Goal: Task Accomplishment & Management: Use online tool/utility

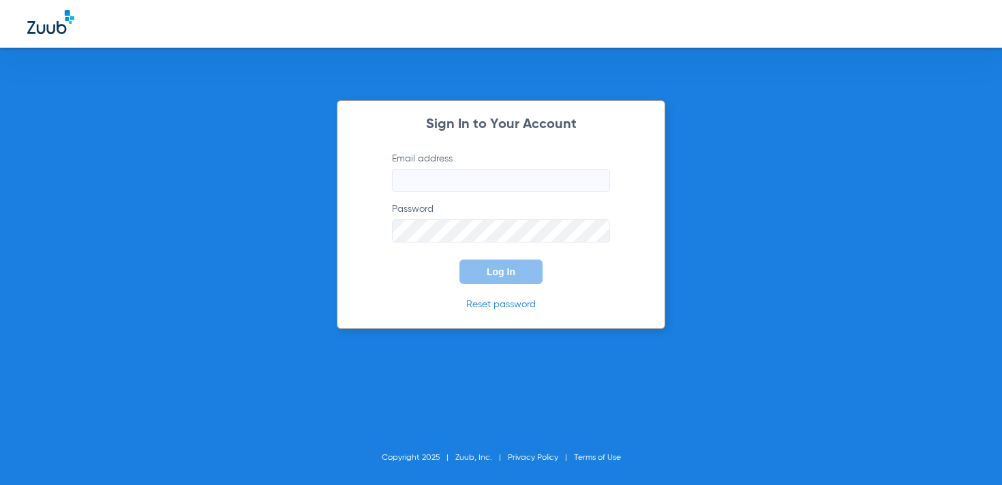
click at [501, 178] on input "Email address" at bounding box center [501, 180] width 218 height 23
type input "[DOMAIN_NAME][EMAIL_ADDRESS][DOMAIN_NAME]"
click at [518, 273] on button "Log In" at bounding box center [500, 272] width 83 height 25
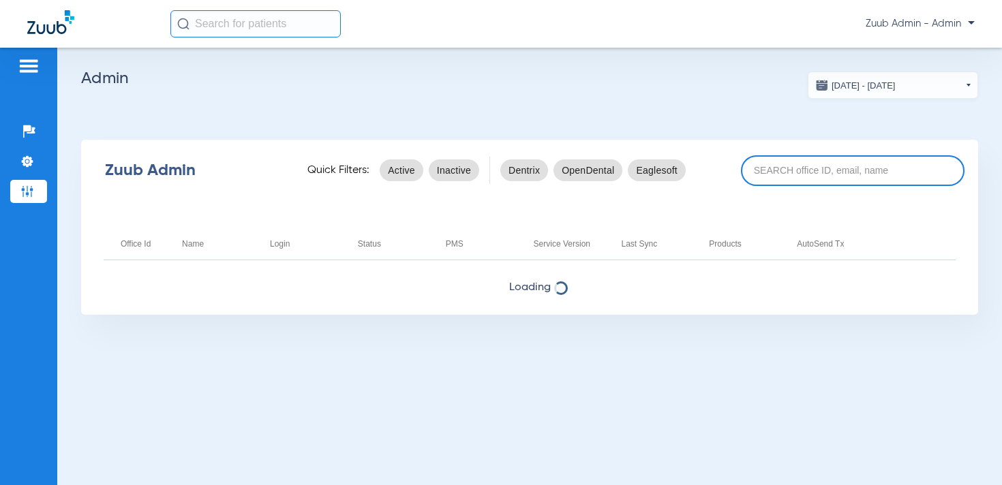
click at [778, 171] on input at bounding box center [852, 170] width 223 height 31
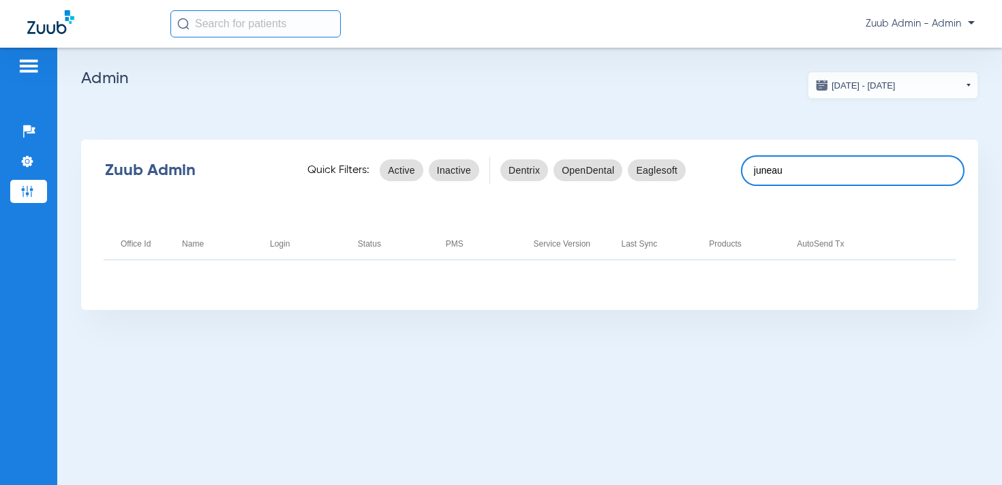
drag, startPoint x: 812, startPoint y: 172, endPoint x: 777, endPoint y: 172, distance: 35.4
click at [811, 172] on input "juneau" at bounding box center [852, 170] width 223 height 31
drag, startPoint x: 777, startPoint y: 172, endPoint x: 731, endPoint y: 168, distance: 45.8
click at [731, 168] on div "Zuub Admin Quick Filters: Active Inactive Dentrix OpenDental Eaglesoft juneau" at bounding box center [529, 170] width 897 height 55
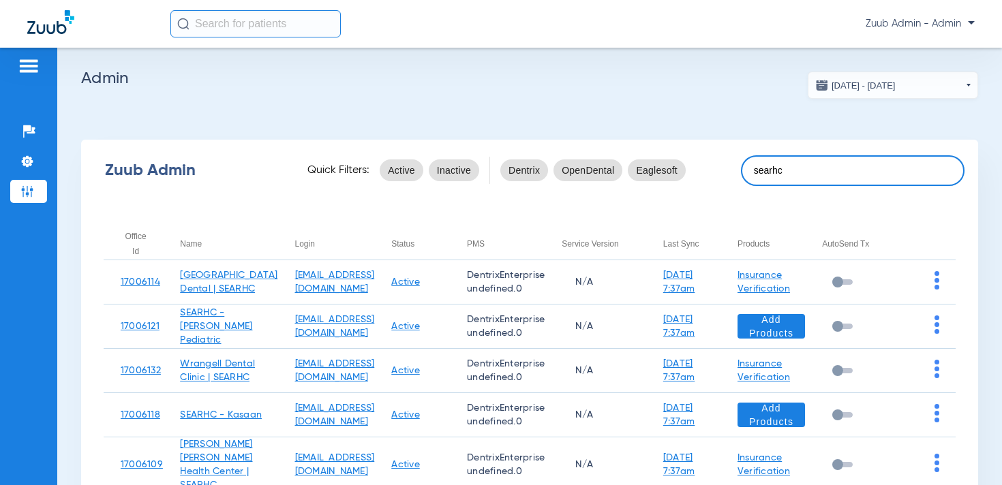
click at [838, 170] on input "searhc" at bounding box center [852, 170] width 223 height 31
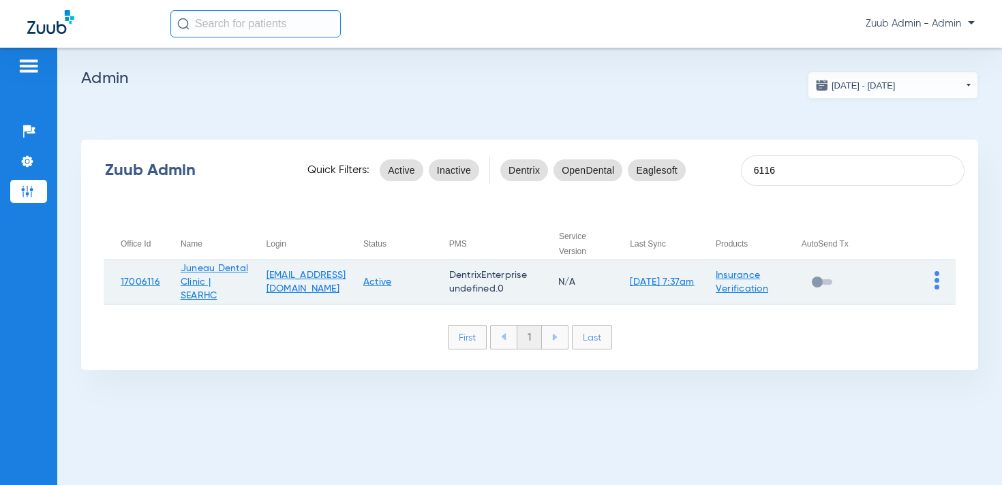
type input "6116"
click at [935, 277] on img at bounding box center [936, 280] width 5 height 18
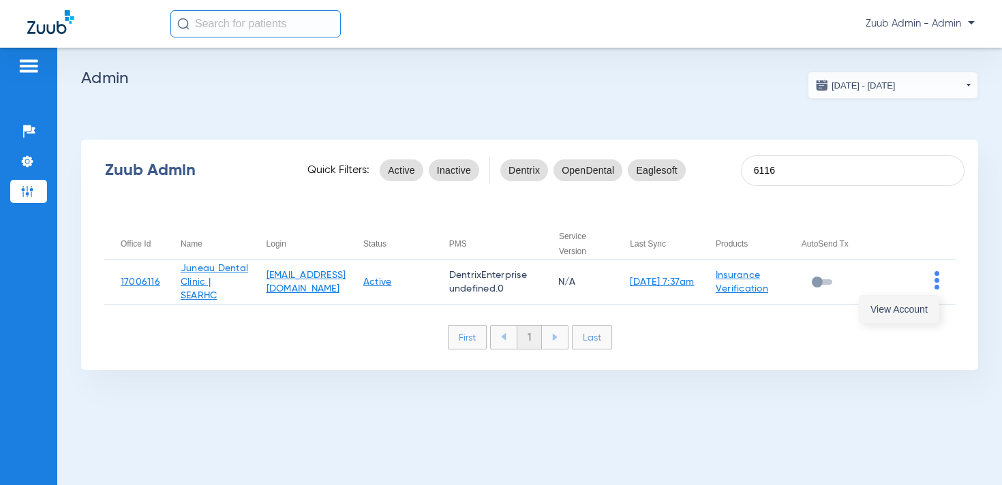
click at [905, 308] on span "View Account" at bounding box center [898, 310] width 57 height 10
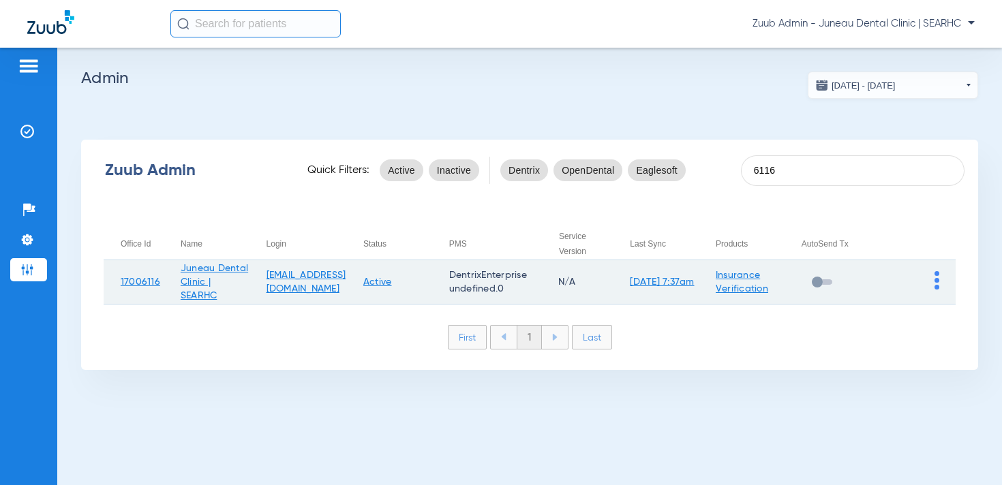
click at [938, 279] on img at bounding box center [936, 280] width 5 height 18
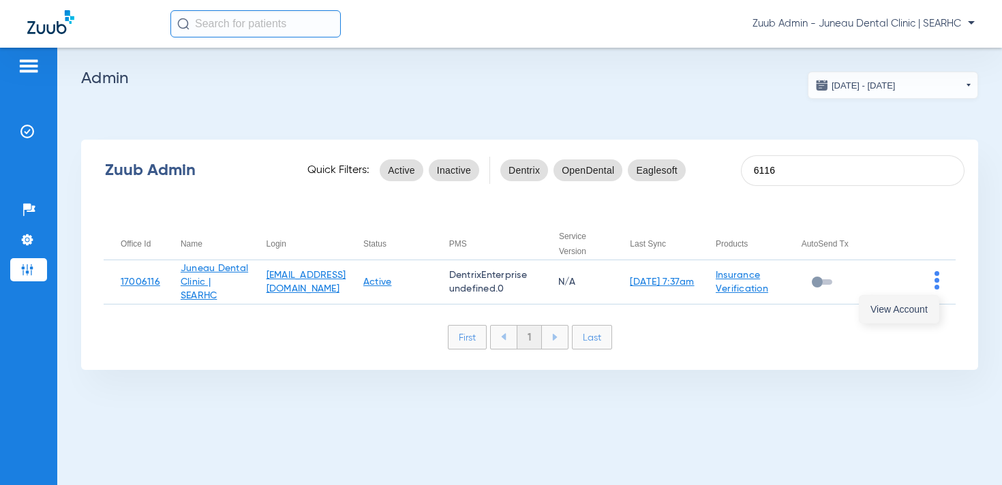
click at [909, 305] on span "View Account" at bounding box center [898, 310] width 57 height 10
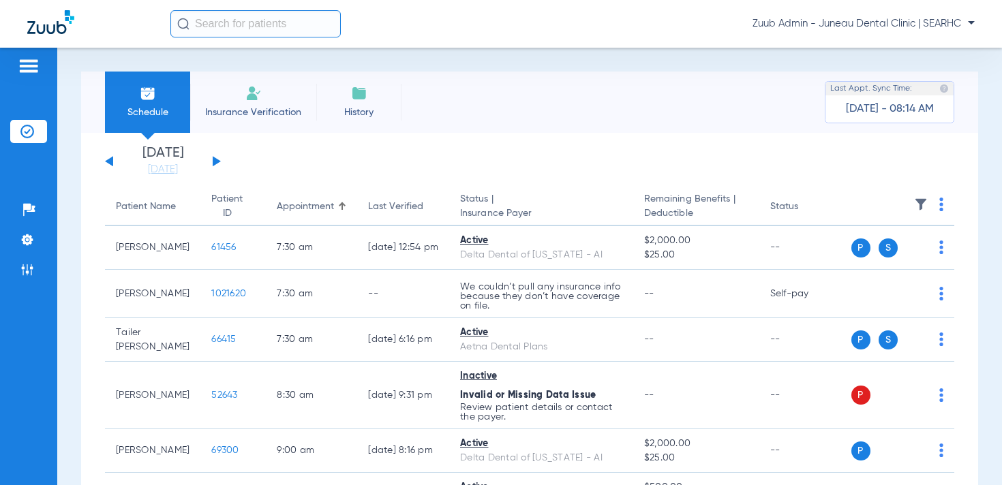
click at [281, 33] on input "text" at bounding box center [255, 23] width 170 height 27
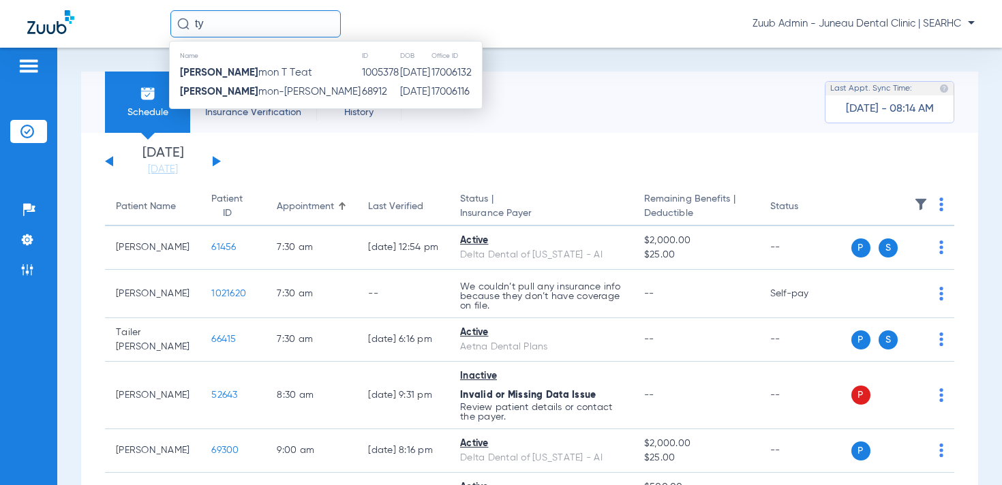
type input "t"
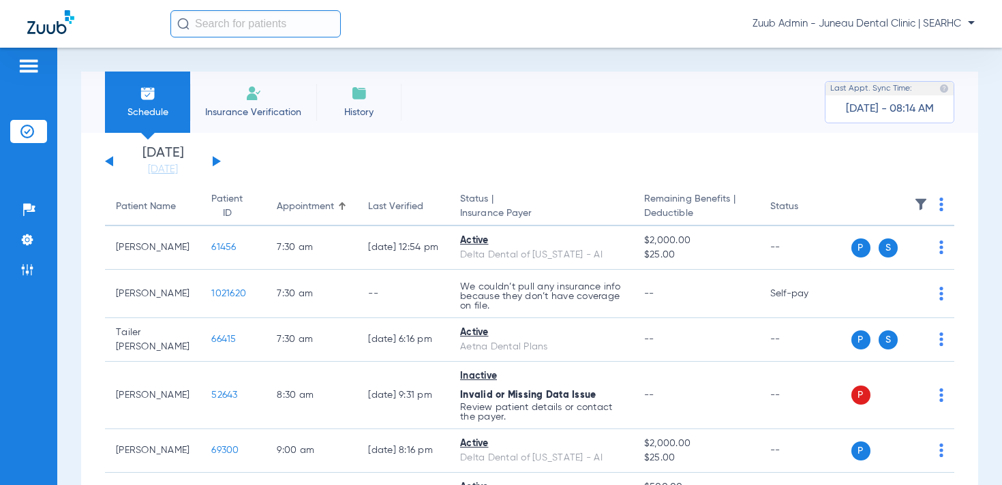
scroll to position [1, 0]
click at [168, 168] on link "[DATE]" at bounding box center [163, 168] width 82 height 14
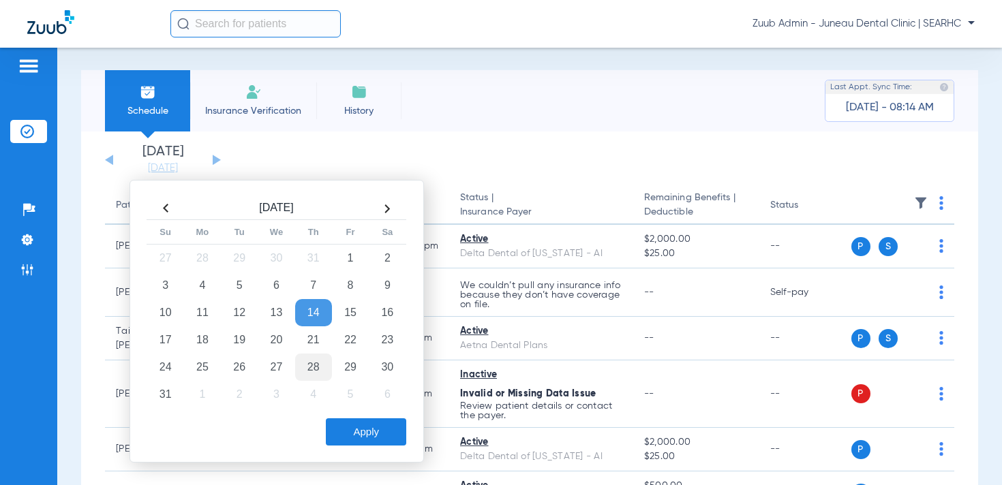
drag, startPoint x: 236, startPoint y: 335, endPoint x: 299, endPoint y: 364, distance: 69.8
click at [236, 335] on td "19" at bounding box center [239, 339] width 37 height 27
click at [375, 424] on button "Apply" at bounding box center [366, 431] width 80 height 27
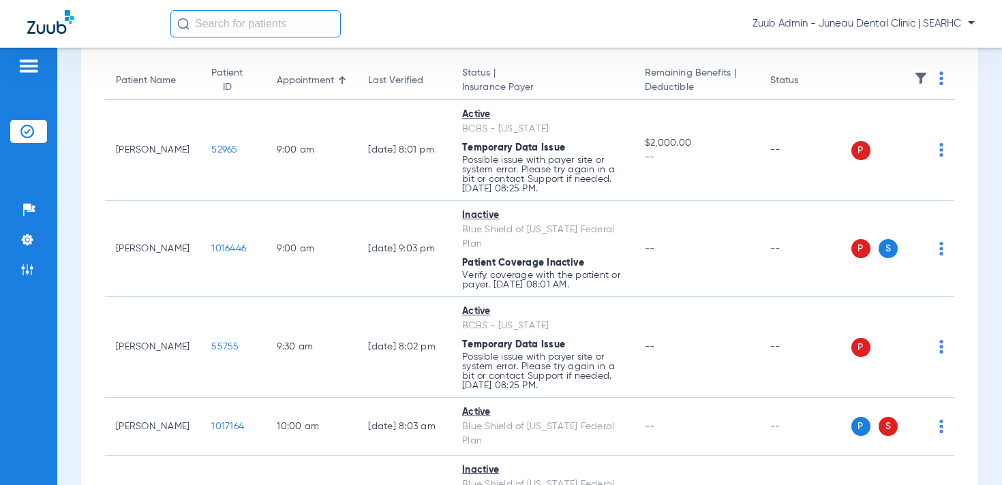
scroll to position [131, 0]
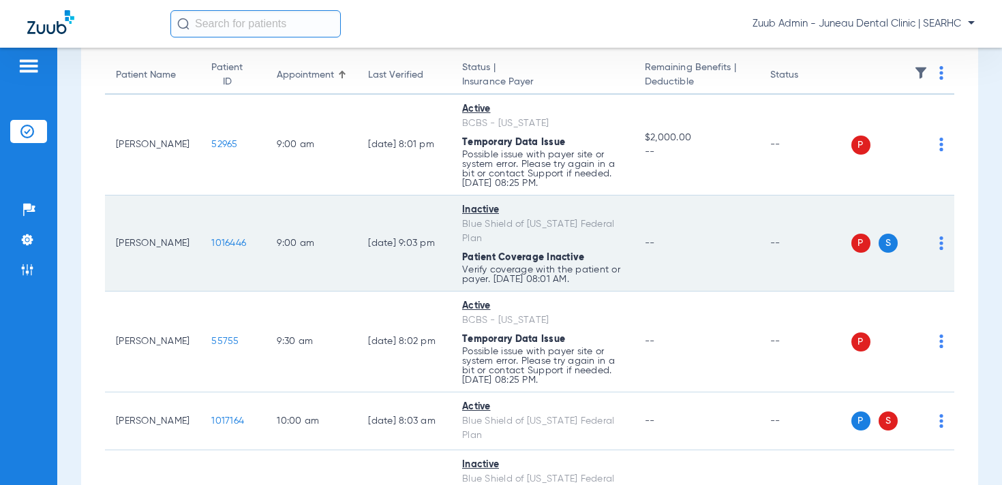
click at [211, 241] on span "1016446" at bounding box center [228, 243] width 35 height 10
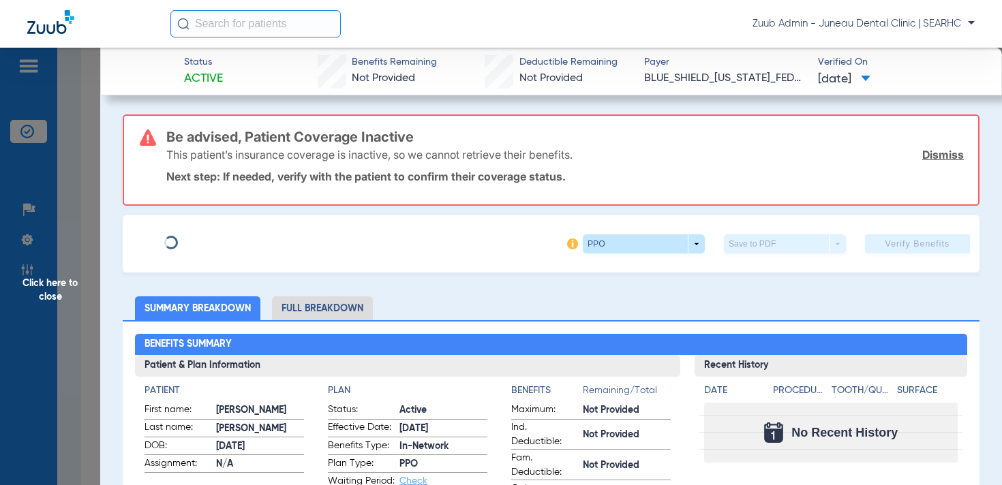
type input "Lydia"
type input "Purviance"
type input "11/28/2008"
type input "R60111217"
type input "112"
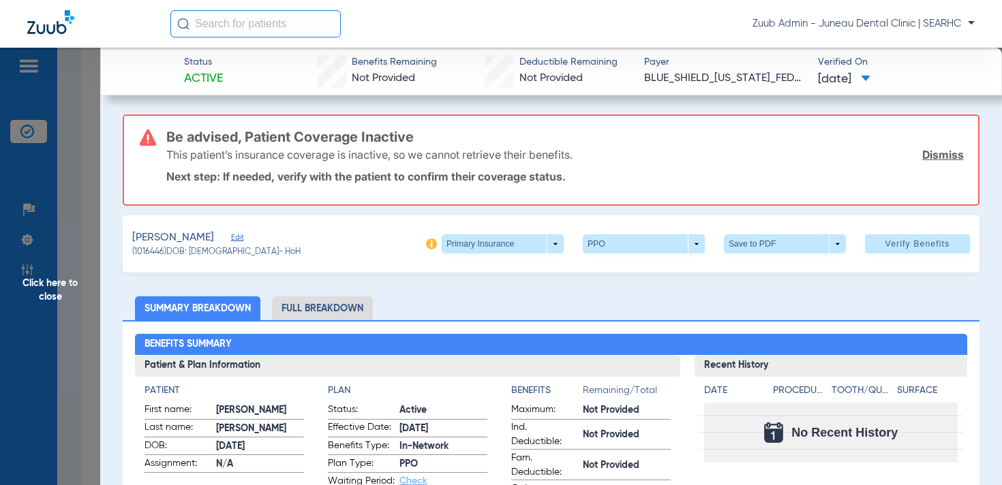
click at [232, 236] on span "Edit" at bounding box center [237, 239] width 12 height 13
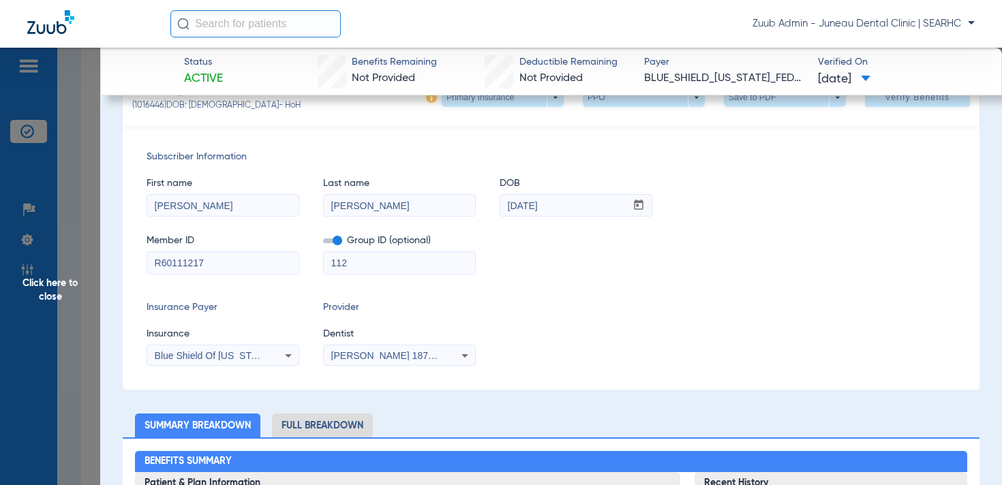
scroll to position [149, 0]
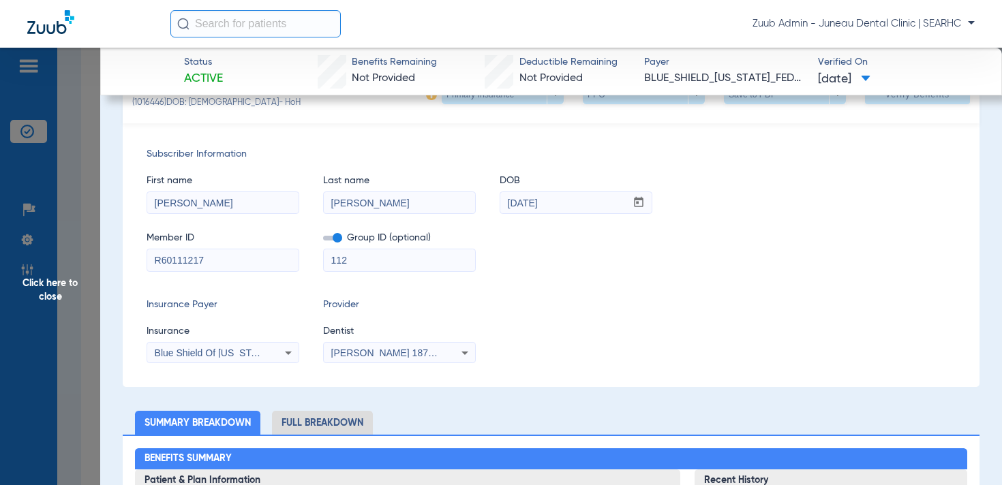
click at [221, 367] on div "Subscriber Information First name Lydia Last name Purviance DOB mm / dd / yyyy …" at bounding box center [551, 255] width 856 height 264
click at [217, 359] on div "Blue Shield Of California Federal Plan" at bounding box center [222, 353] width 151 height 16
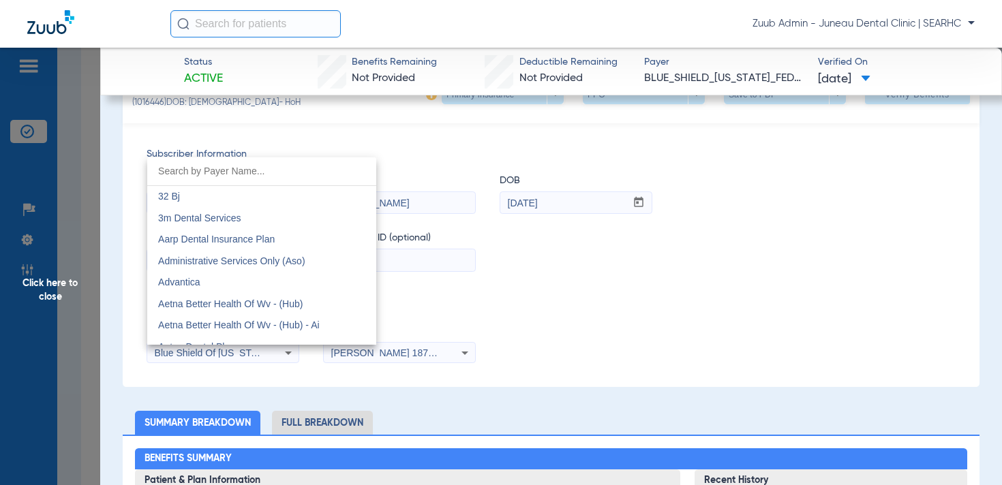
scroll to position [1752, 0]
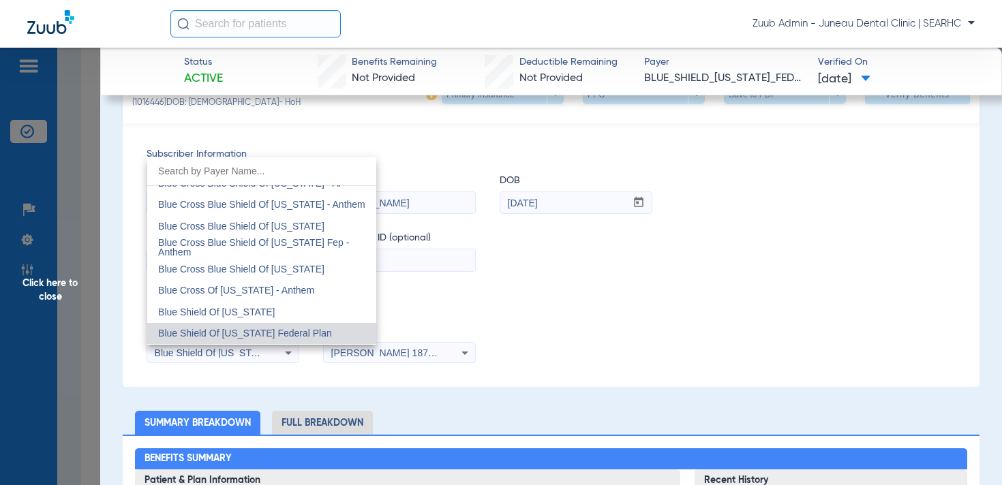
click at [262, 335] on span "Blue Shield Of California Federal Plan" at bounding box center [245, 333] width 174 height 11
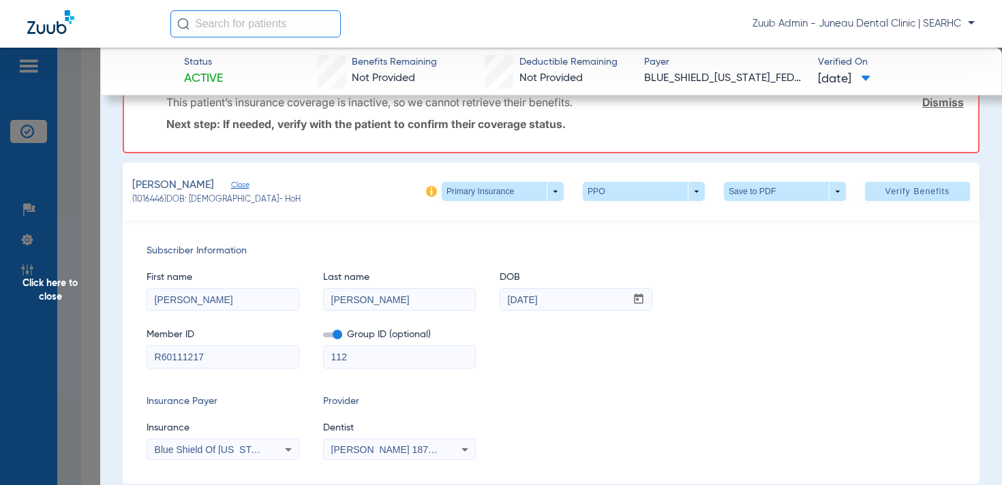
scroll to position [42, 0]
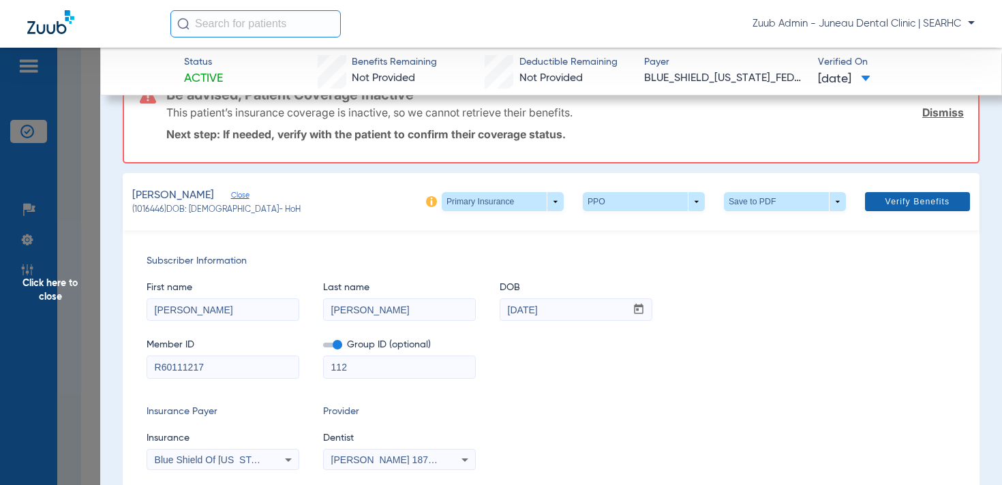
click at [937, 203] on span "Verify Benefits" at bounding box center [917, 201] width 65 height 11
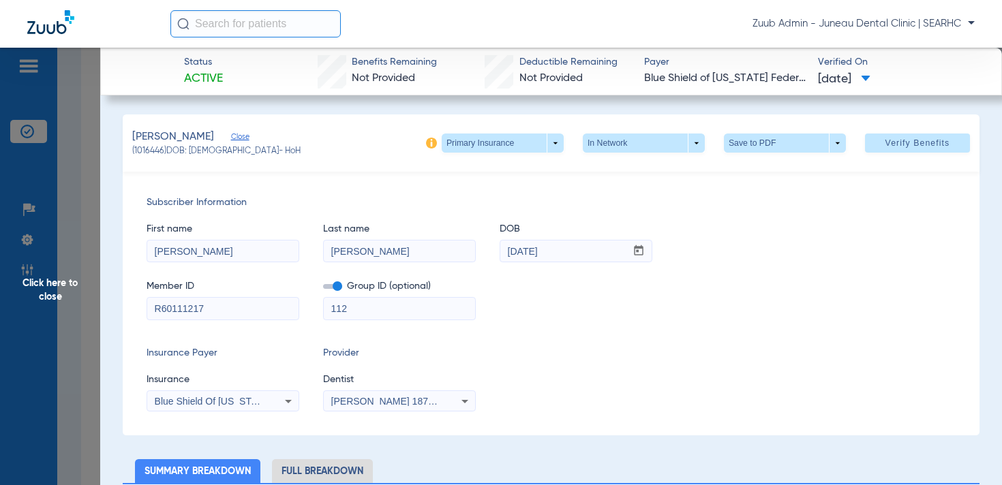
click at [234, 403] on span "Blue Shield Of California Federal Plan" at bounding box center [242, 401] width 174 height 11
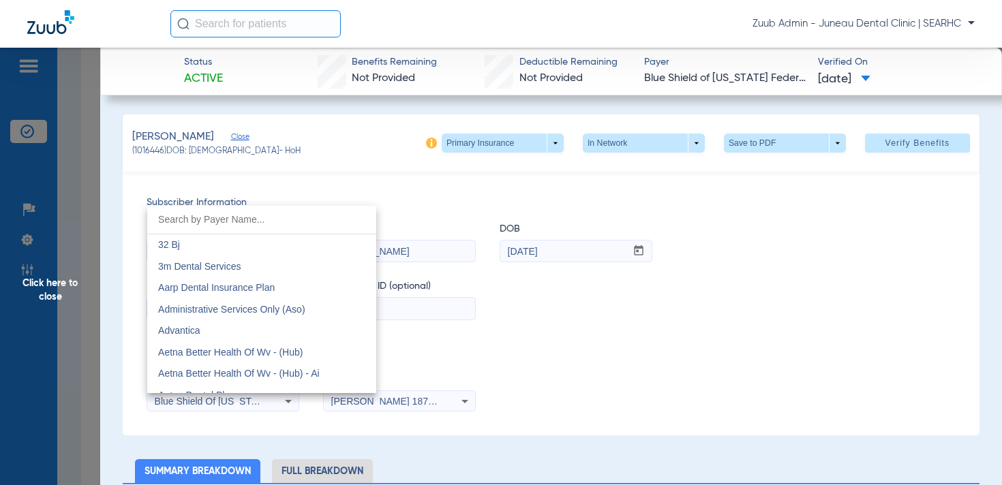
scroll to position [1752, 0]
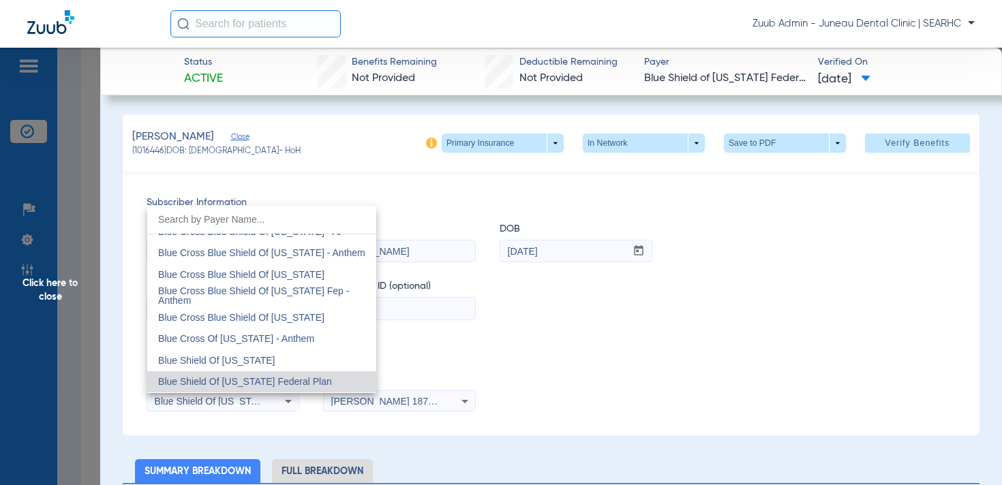
click at [542, 399] on div at bounding box center [501, 242] width 1002 height 485
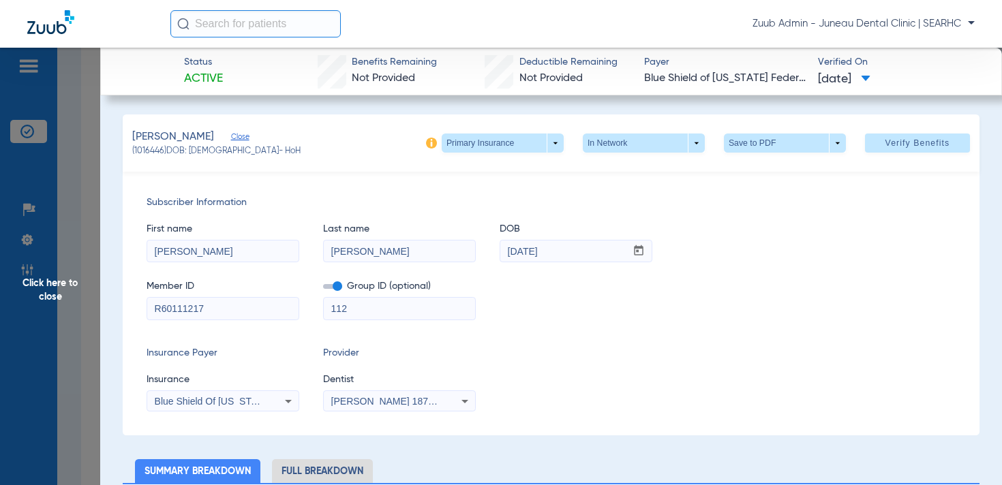
drag, startPoint x: 163, startPoint y: 151, endPoint x: 149, endPoint y: 160, distance: 16.3
click at [135, 153] on span "(1016446) DOB: 11/28/2008 - HoH" at bounding box center [216, 152] width 168 height 12
copy span "1016446"
click at [555, 146] on span at bounding box center [502, 143] width 122 height 19
click at [501, 189] on button "Secondary Insurance" at bounding box center [498, 197] width 112 height 27
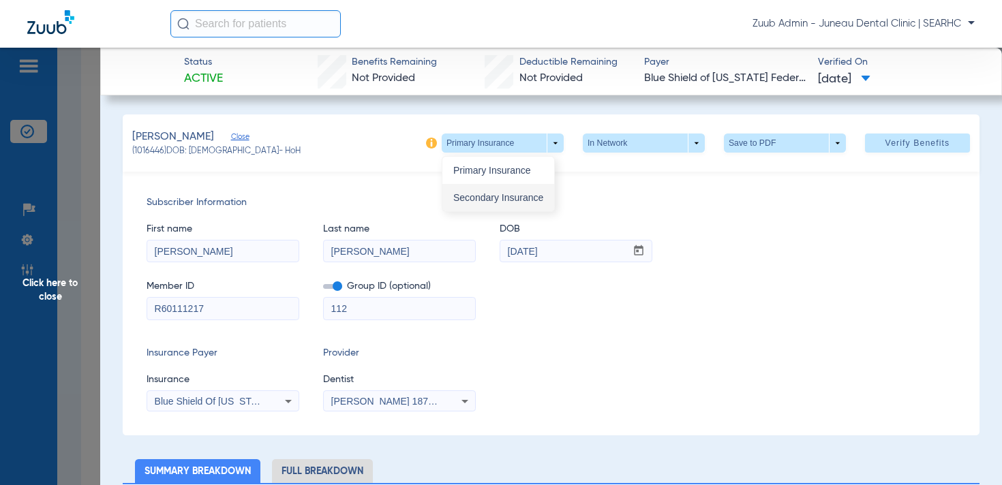
type input "127563513001"
type input "777777051"
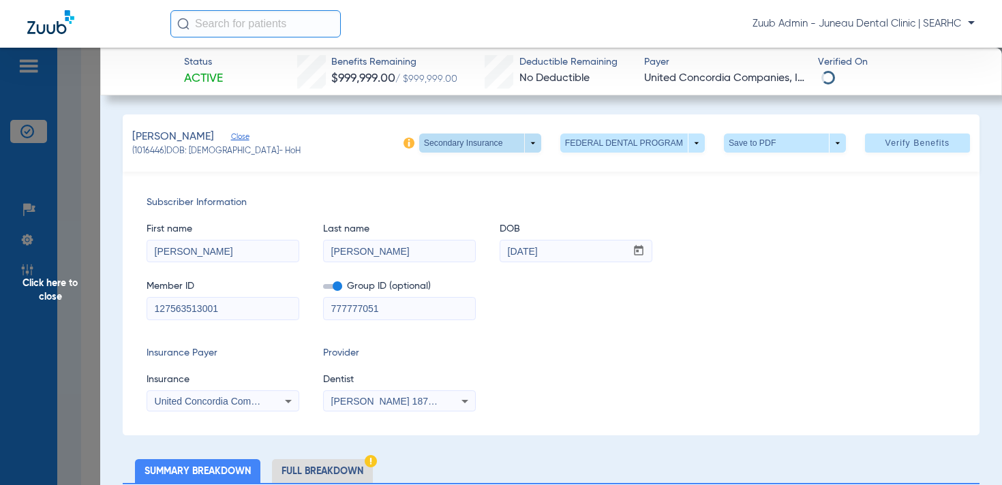
click at [536, 146] on span at bounding box center [480, 143] width 122 height 19
click at [481, 176] on button "Primary Insurance" at bounding box center [476, 170] width 112 height 27
type input "R60111217"
type input "112"
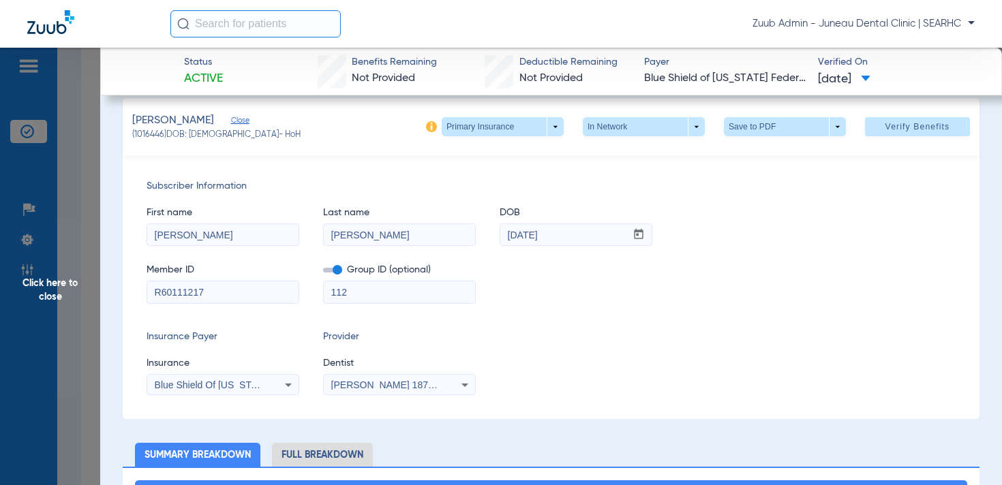
scroll to position [18, 0]
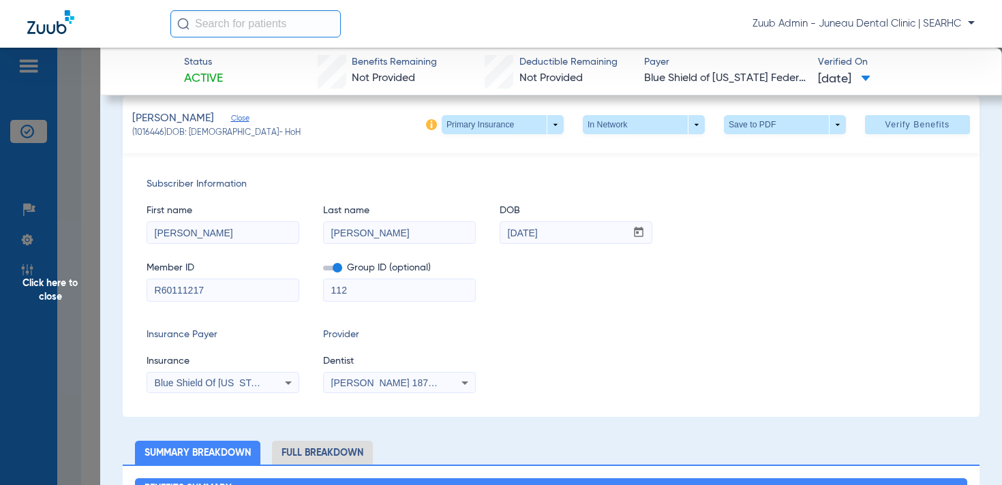
click at [42, 284] on span "Click here to close" at bounding box center [50, 290] width 100 height 485
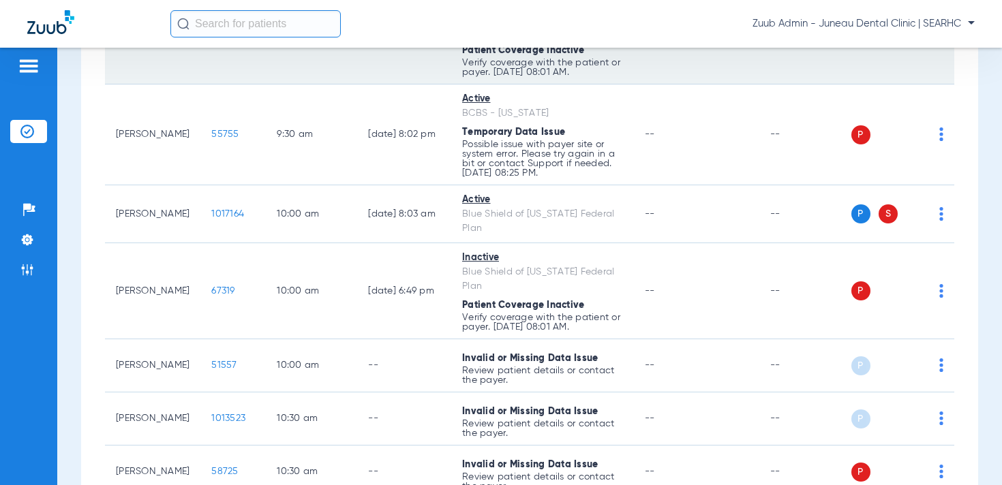
scroll to position [343, 0]
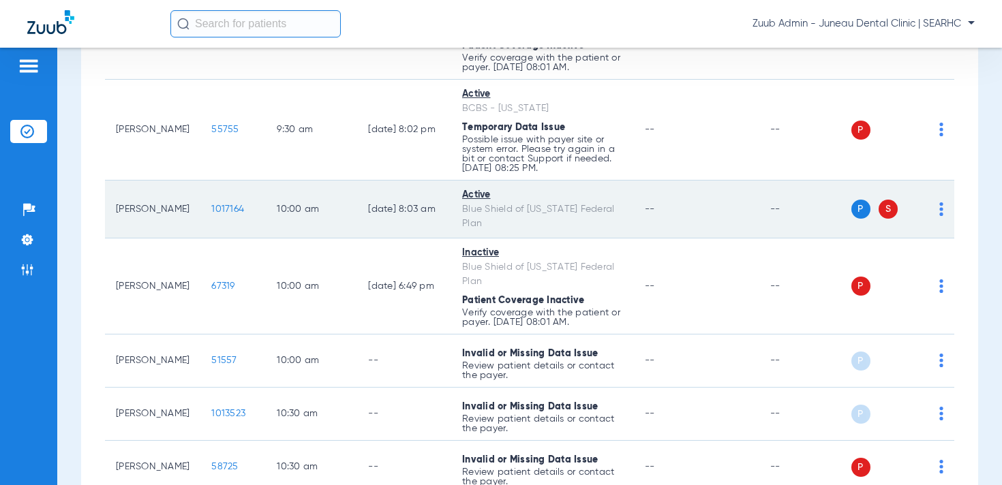
click at [211, 208] on span "1017164" at bounding box center [227, 209] width 33 height 10
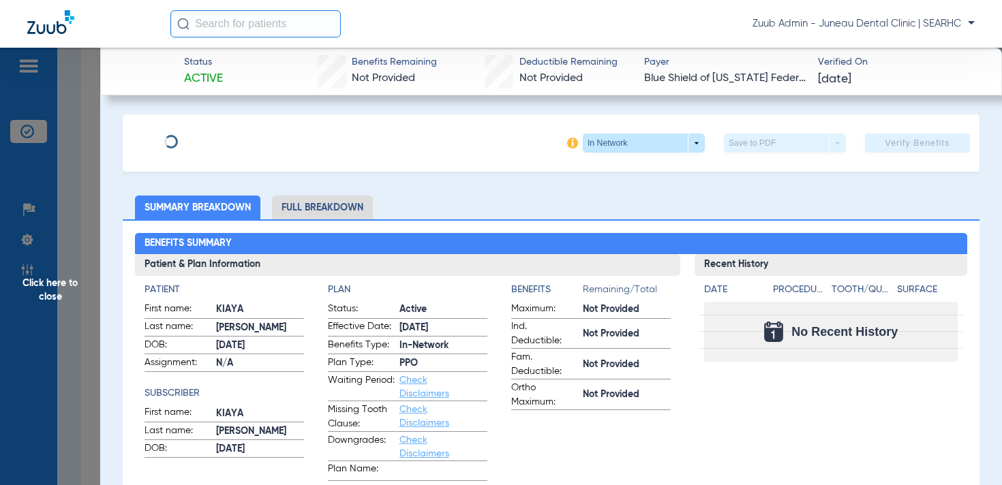
scroll to position [3, 0]
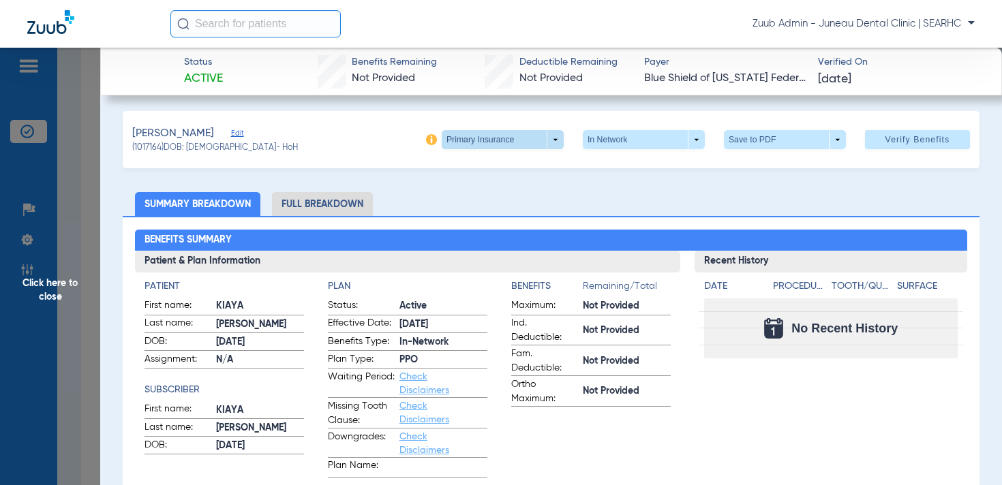
click at [556, 140] on span at bounding box center [502, 139] width 122 height 19
click at [522, 186] on button "Secondary Insurance" at bounding box center [498, 194] width 112 height 27
type input "F38889651"
type input "FEPBD10002"
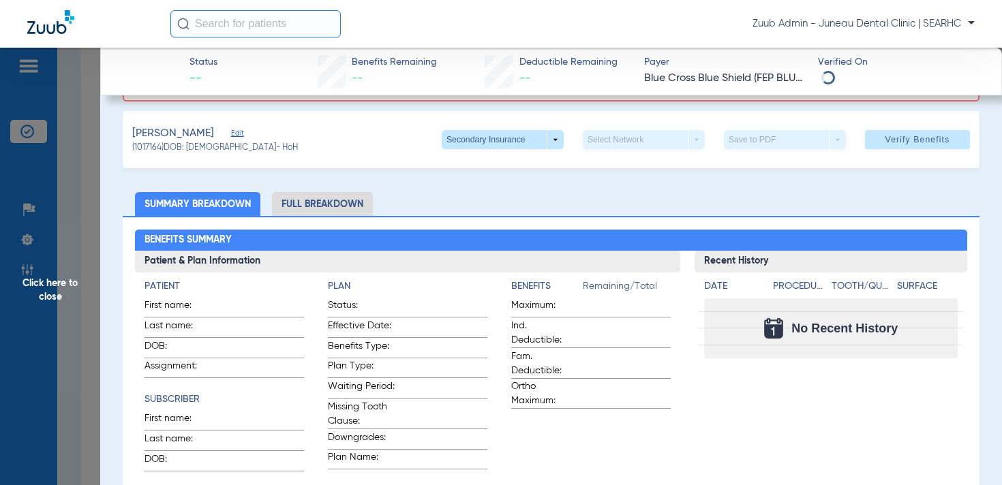
scroll to position [0, 0]
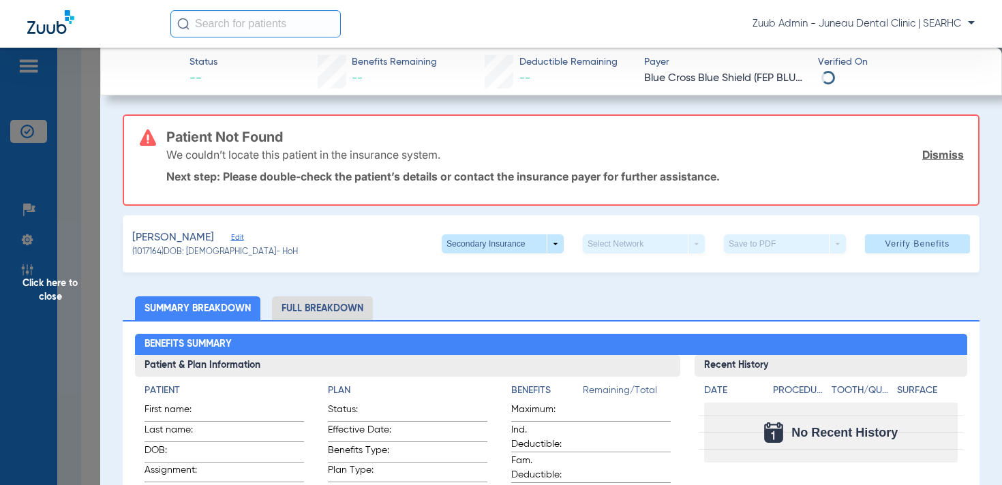
click at [243, 238] on span "Edit" at bounding box center [237, 239] width 12 height 13
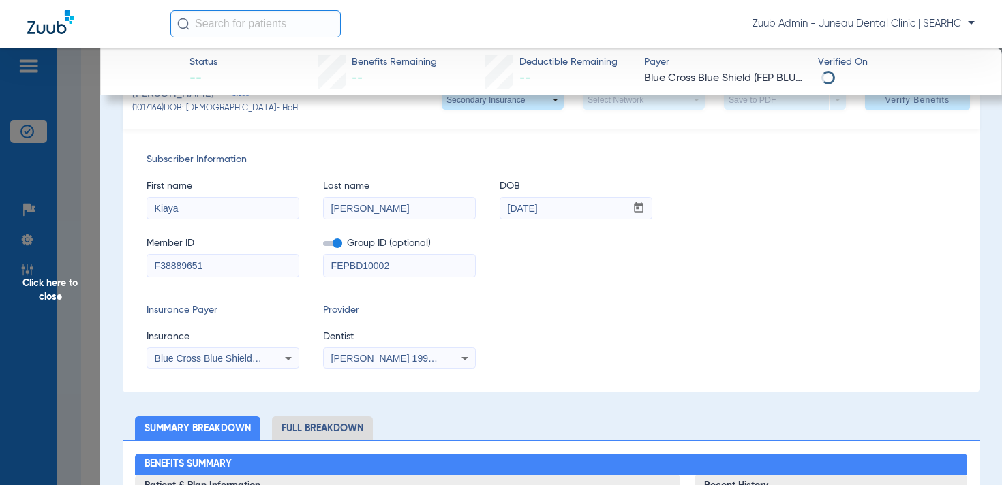
scroll to position [153, 0]
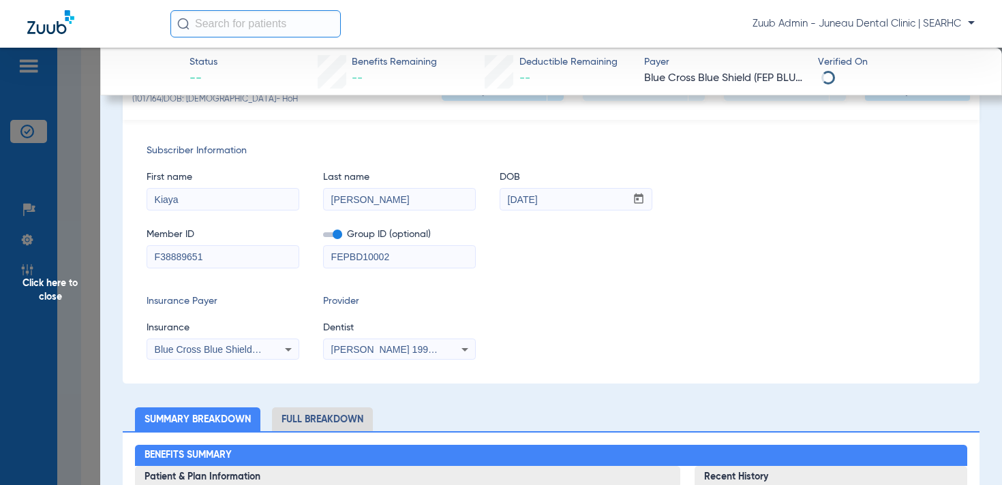
click at [216, 340] on mat-select "Blue Cross Blue Shield (Fep Blue Dental)" at bounding box center [222, 350] width 153 height 22
click at [213, 344] on span "Blue Cross Blue Shield (Fep Blue Dental)" at bounding box center [242, 349] width 175 height 11
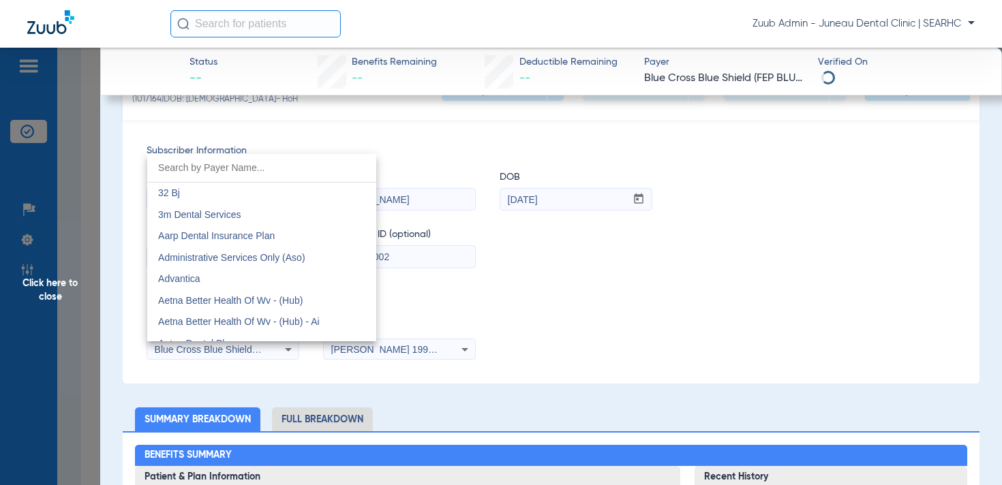
scroll to position [764, 0]
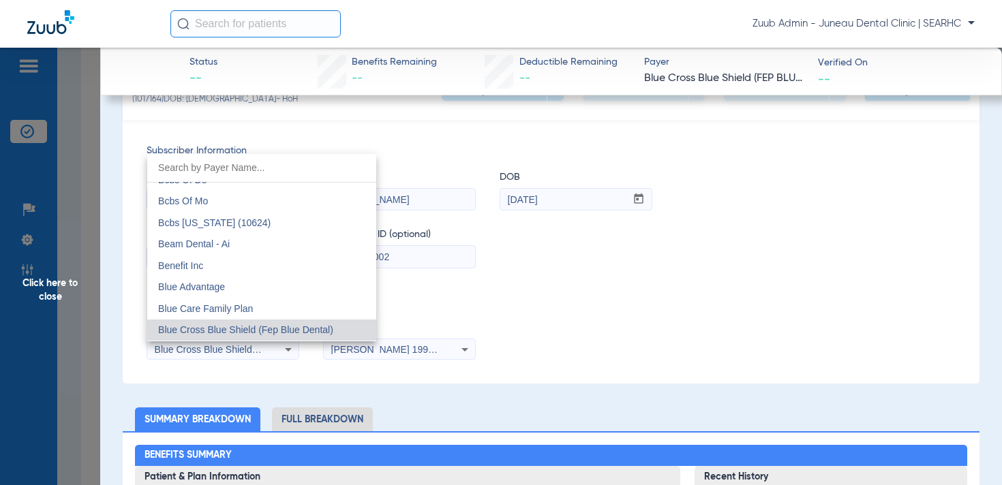
click at [566, 320] on div at bounding box center [501, 242] width 1002 height 485
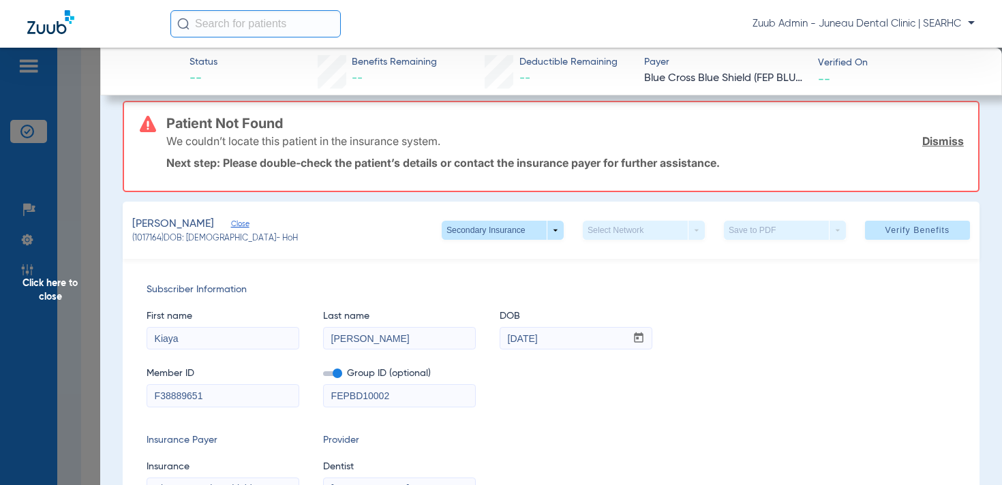
scroll to position [0, 0]
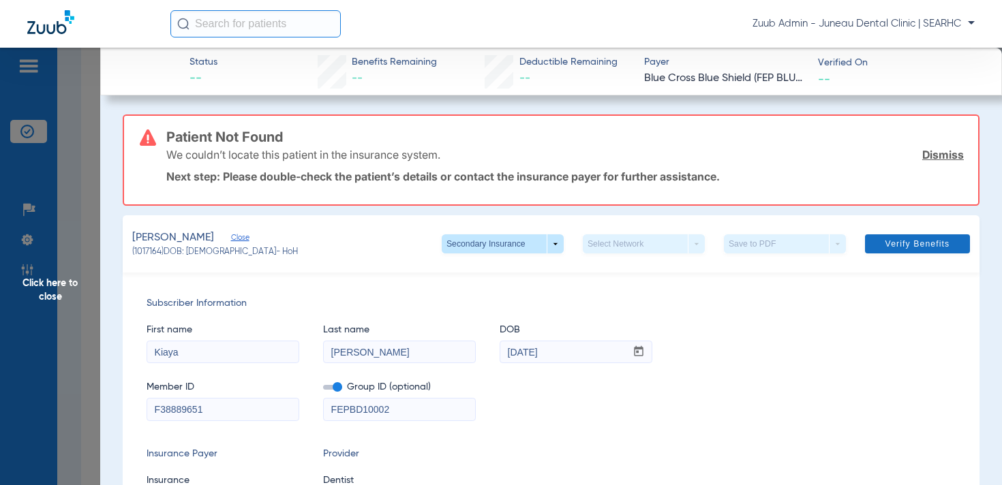
click at [903, 247] on span "Verify Benefits" at bounding box center [917, 243] width 65 height 11
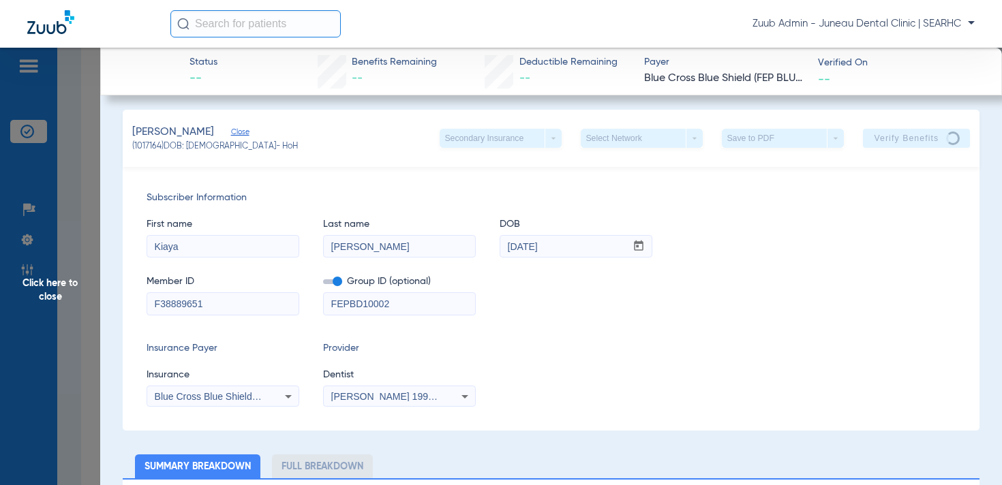
scroll to position [1, 0]
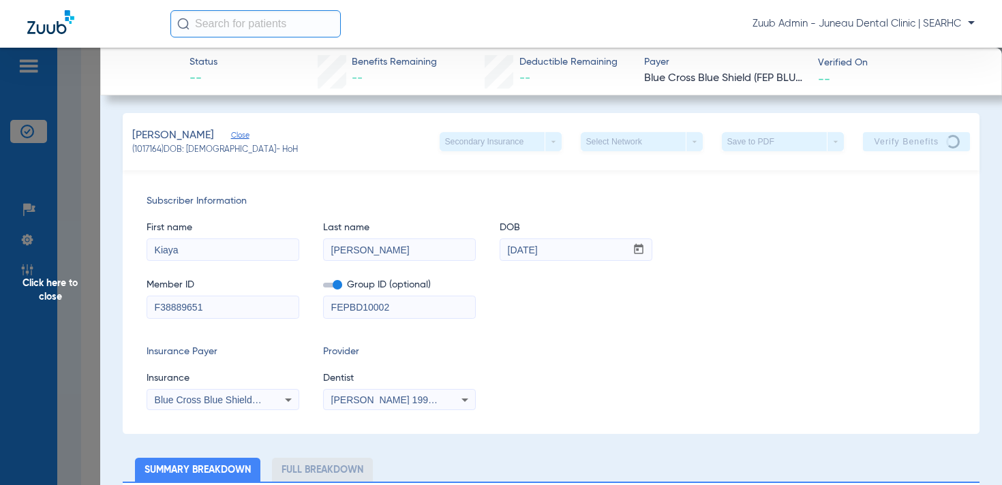
click at [371, 251] on input "Charlton-Grant" at bounding box center [399, 250] width 151 height 22
click at [61, 284] on span "Click here to close" at bounding box center [50, 290] width 100 height 485
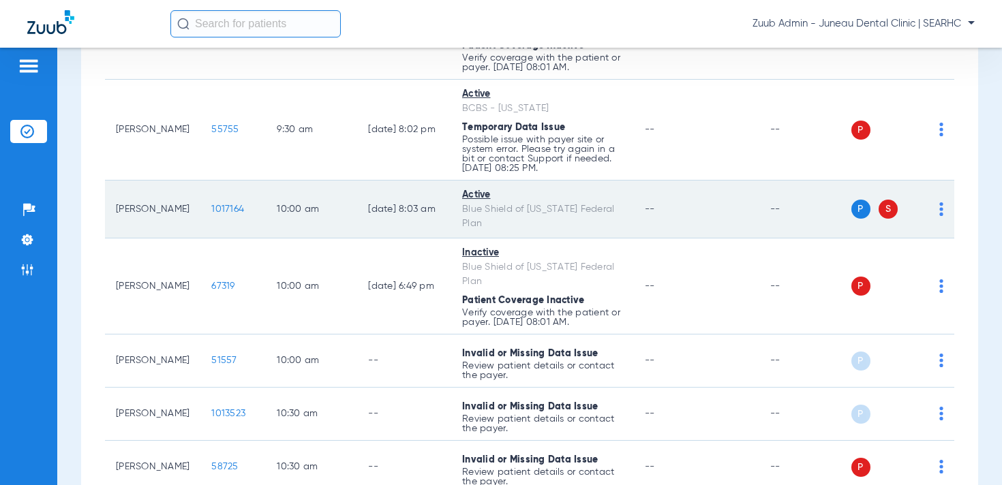
click at [211, 207] on span "1017164" at bounding box center [227, 209] width 33 height 10
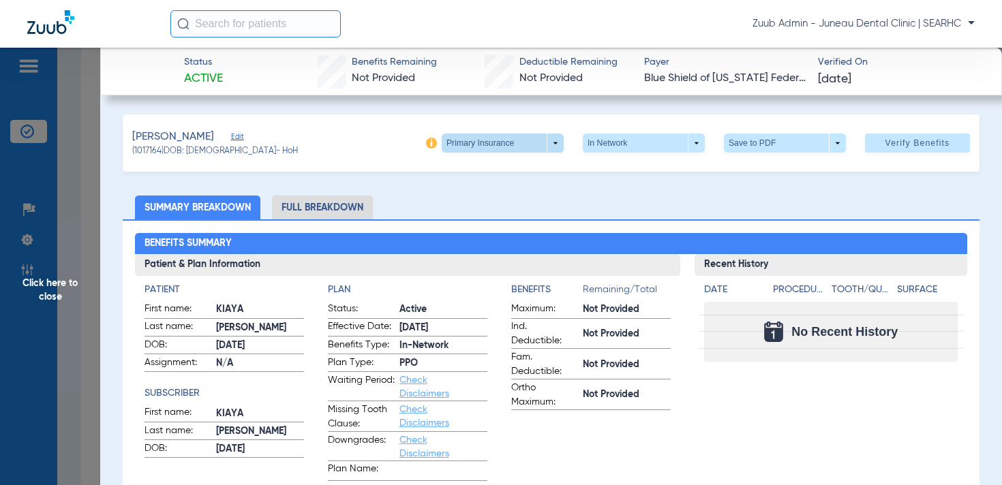
click at [495, 149] on span at bounding box center [502, 143] width 33 height 33
click at [484, 195] on span "Secondary Insurance" at bounding box center [498, 198] width 90 height 10
type input "F38889651"
type input "FEPBD10002"
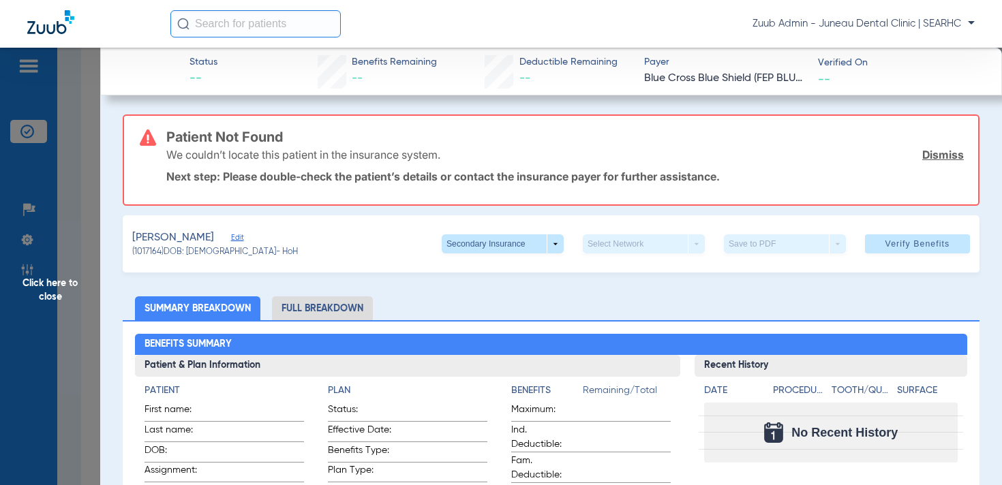
click at [243, 236] on span "Edit" at bounding box center [237, 239] width 12 height 13
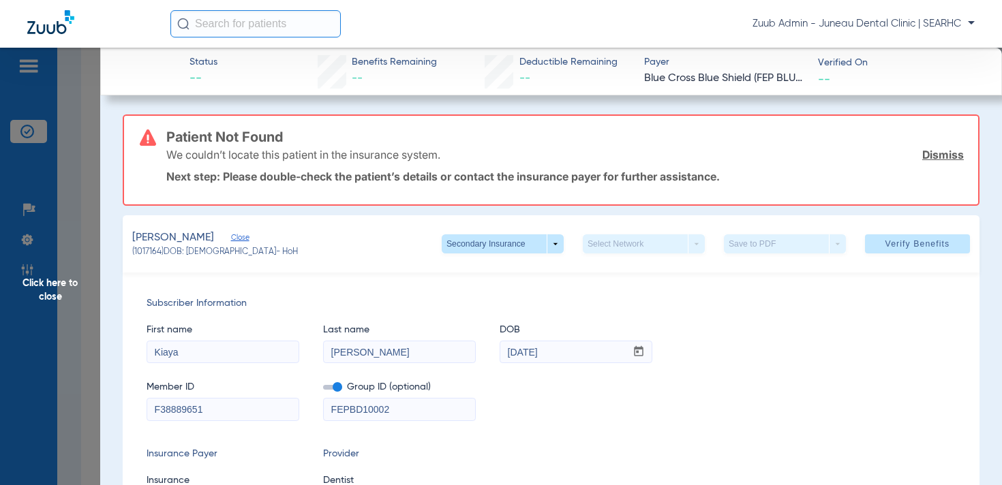
scroll to position [2, 0]
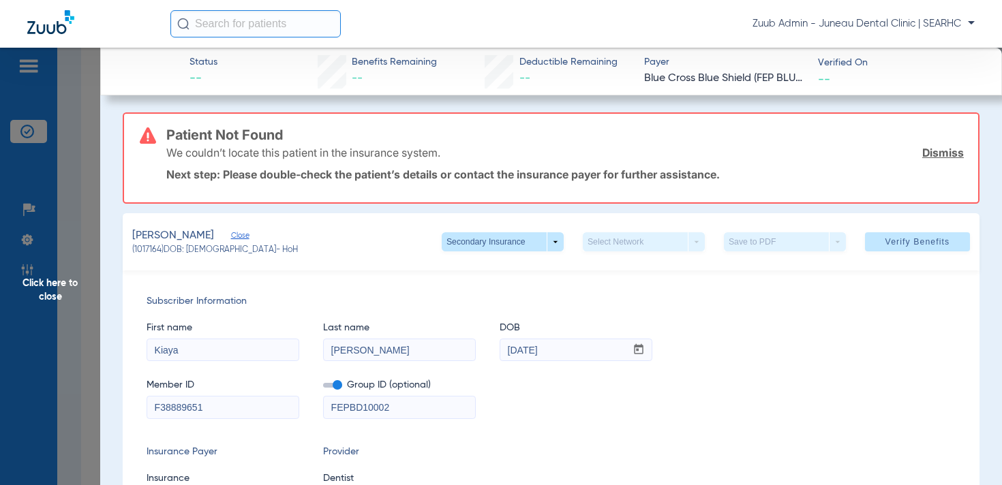
click at [370, 354] on input "Charlton-Grant" at bounding box center [399, 350] width 151 height 22
type input "Charlton Grant"
click at [946, 247] on span "Verify Benefits" at bounding box center [917, 242] width 65 height 11
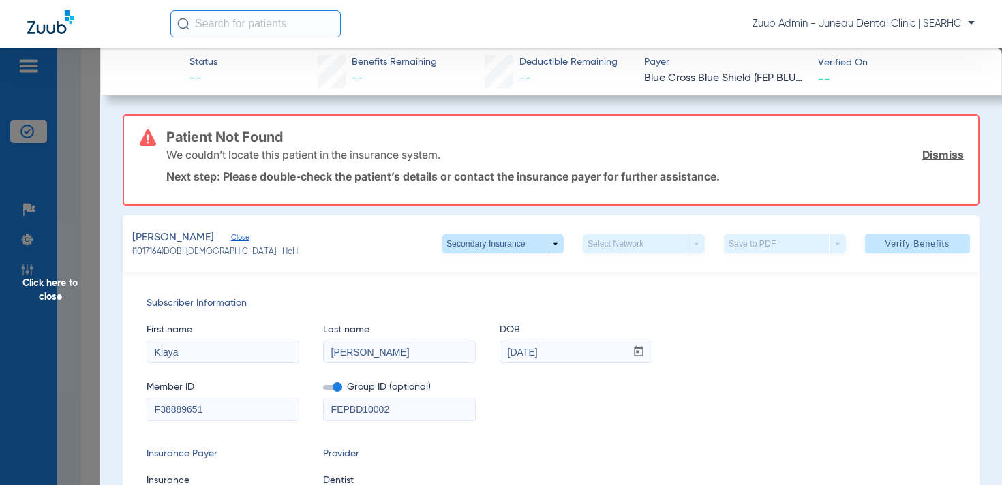
click at [56, 286] on span "Click here to close" at bounding box center [50, 290] width 100 height 485
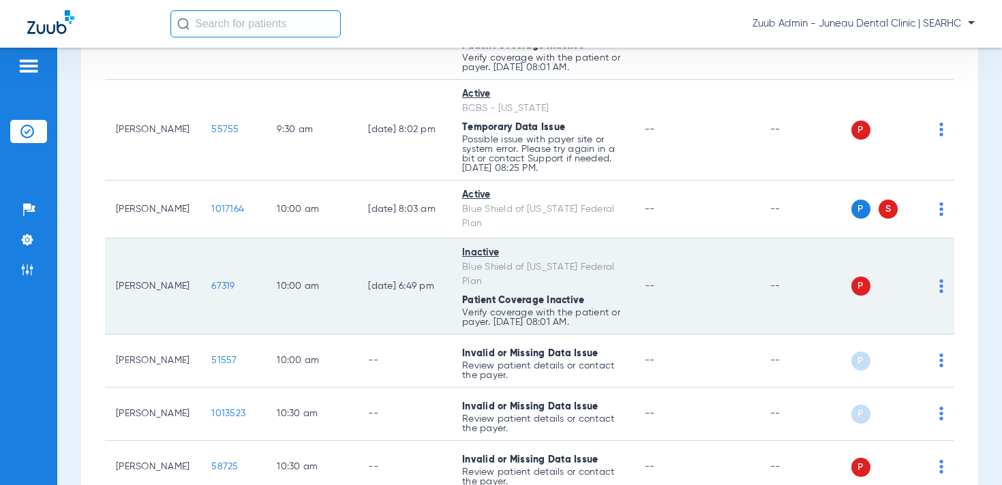
click at [211, 288] on span "67319" at bounding box center [222, 286] width 23 height 10
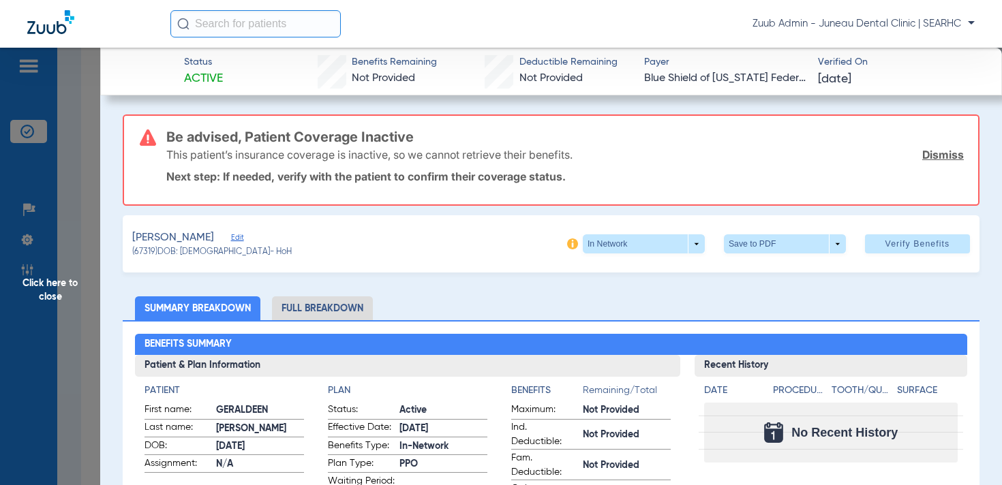
click at [236, 237] on span "Edit" at bounding box center [237, 239] width 12 height 13
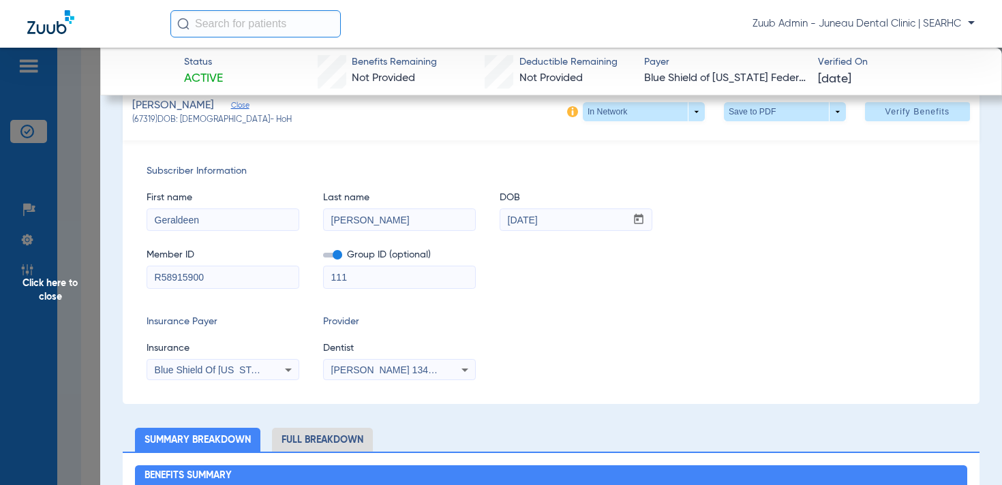
scroll to position [127, 0]
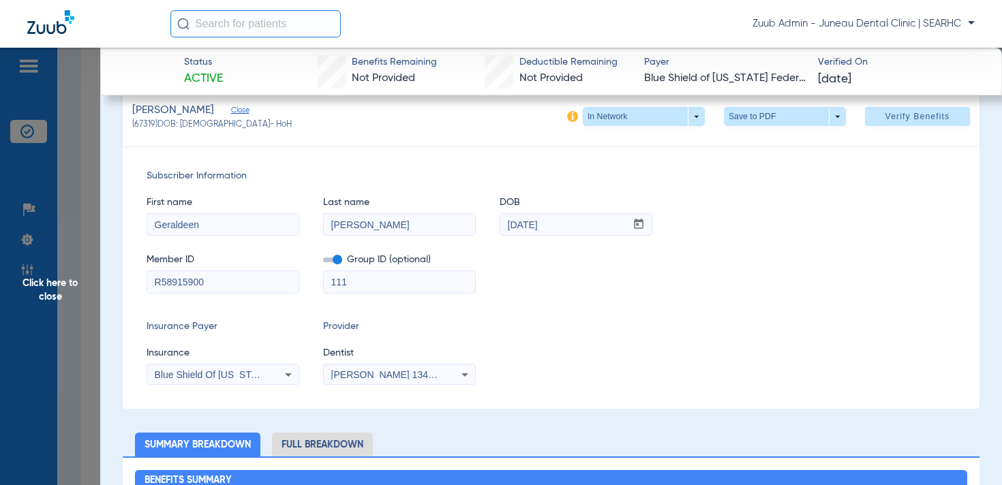
click at [201, 373] on span "Blue Shield Of California Federal Plan" at bounding box center [242, 374] width 174 height 11
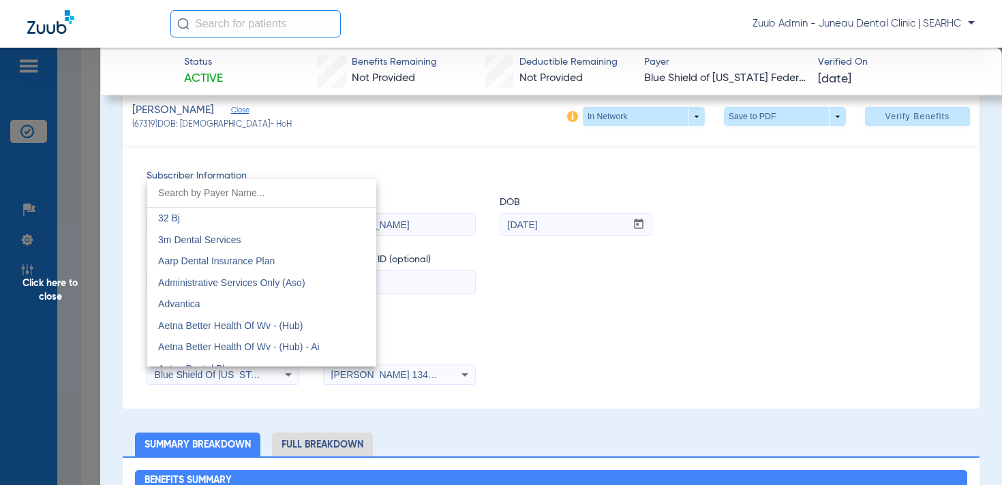
scroll to position [1752, 0]
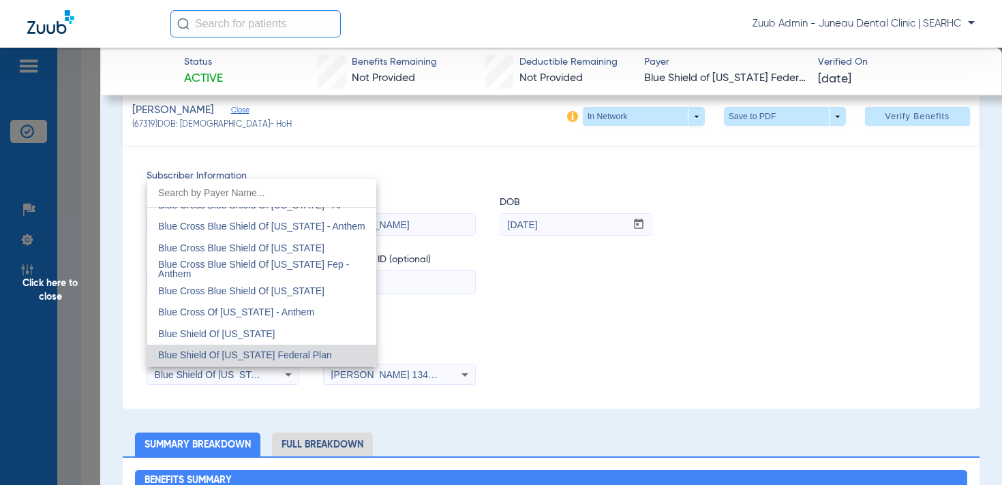
click at [604, 373] on div at bounding box center [501, 242] width 1002 height 485
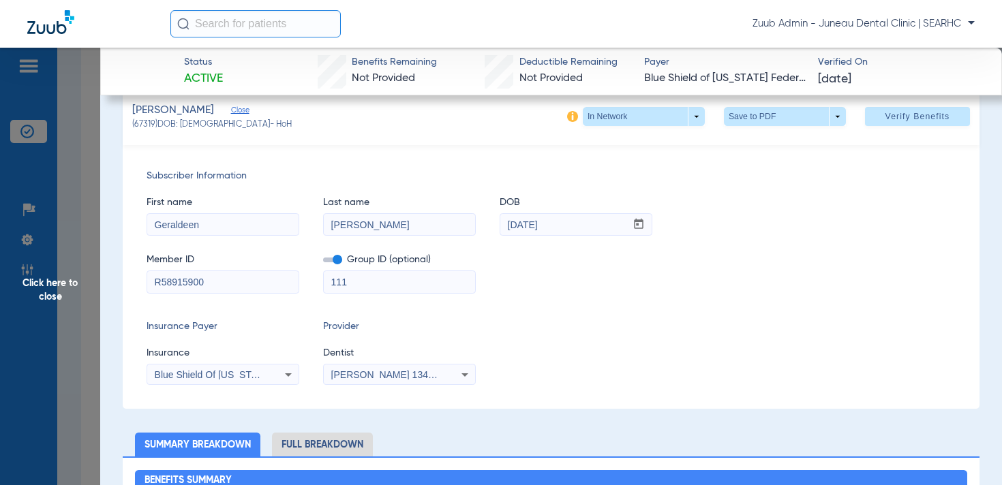
scroll to position [0, 0]
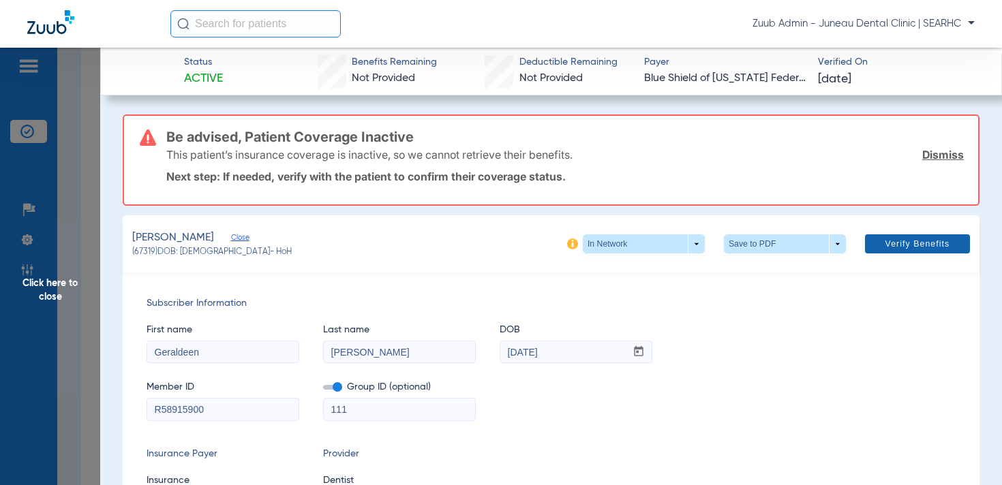
click at [888, 241] on span "Verify Benefits" at bounding box center [917, 243] width 65 height 11
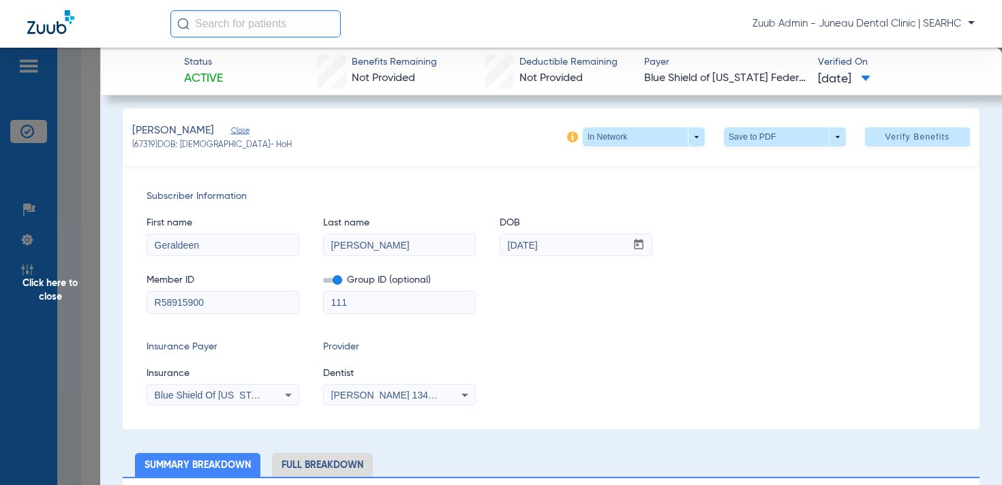
scroll to position [7, 0]
click at [57, 283] on span "Click here to close" at bounding box center [50, 290] width 100 height 485
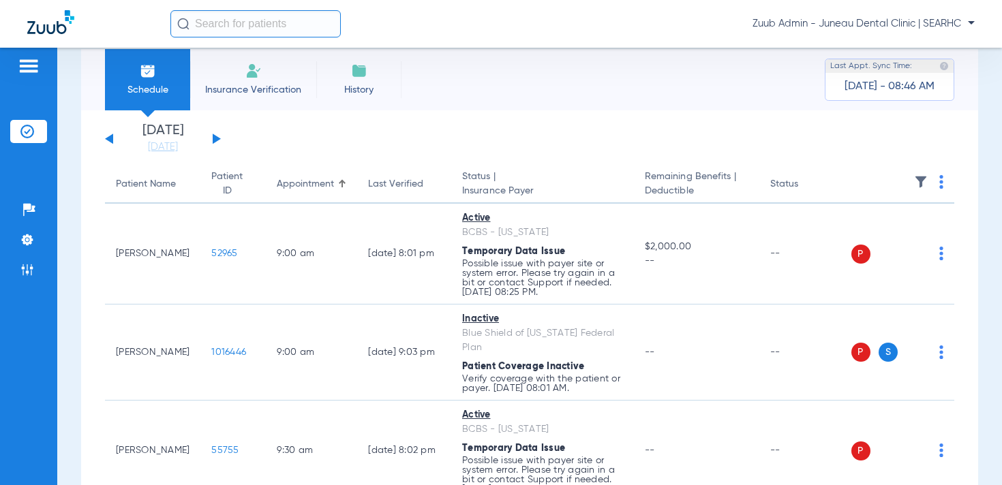
scroll to position [0, 0]
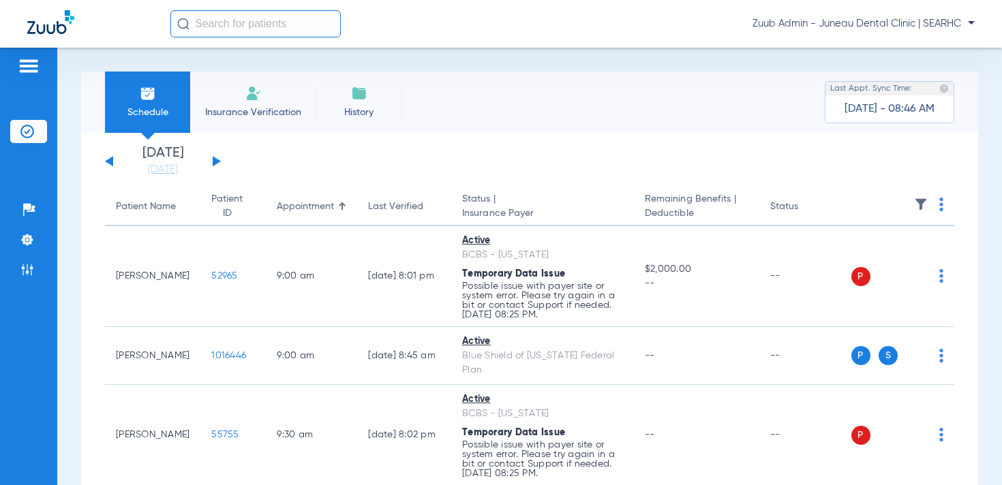
click at [918, 204] on img at bounding box center [921, 205] width 14 height 14
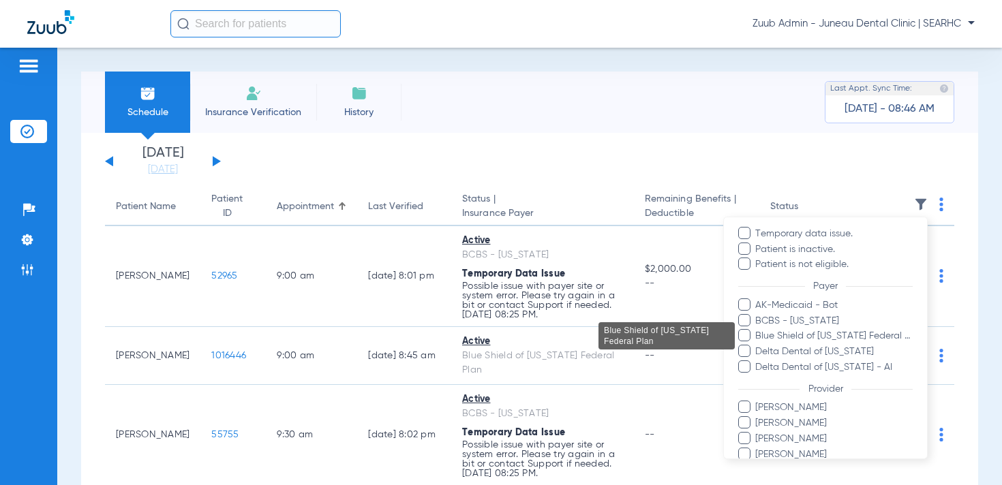
click at [867, 339] on span "Blue Shield of [US_STATE] Federal Plan" at bounding box center [833, 336] width 158 height 14
click at [757, 345] on input "Blue Shield of [US_STATE] Federal Plan" at bounding box center [757, 345] width 0 height 0
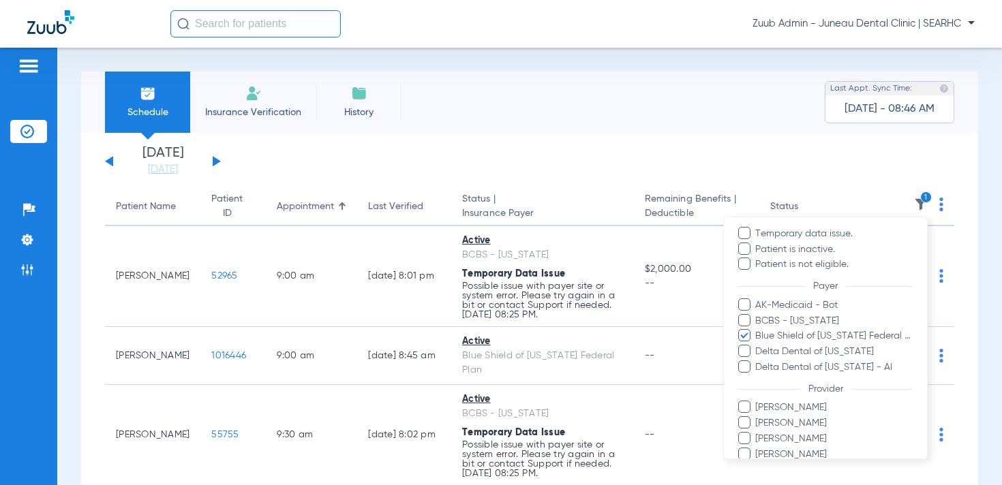
scroll to position [224, 0]
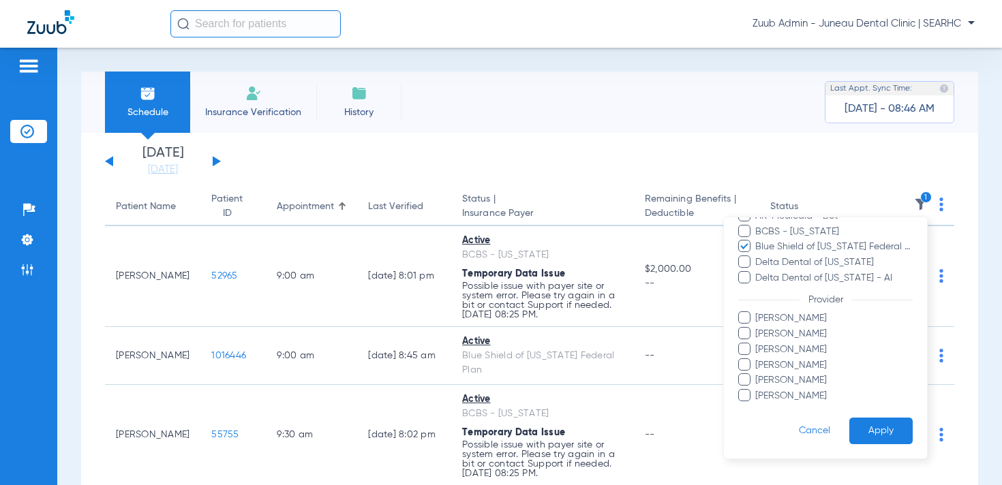
click at [872, 441] on button "Apply" at bounding box center [880, 431] width 63 height 27
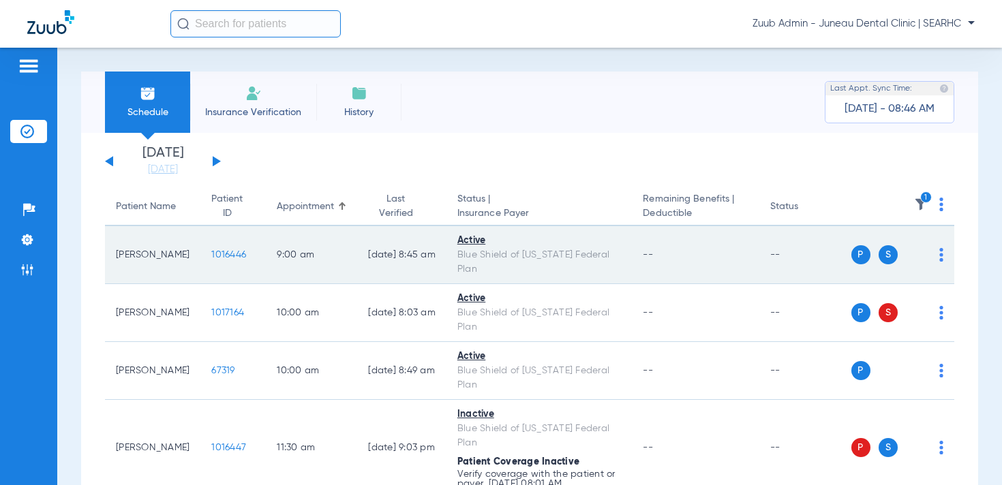
scroll to position [156, 0]
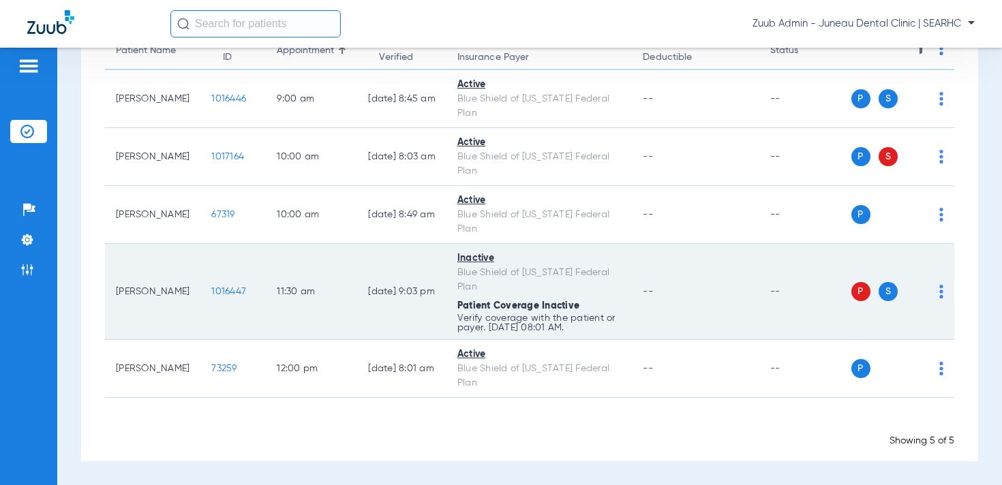
click at [944, 293] on td "P S" at bounding box center [903, 292] width 104 height 96
click at [941, 293] on img at bounding box center [941, 292] width 4 height 14
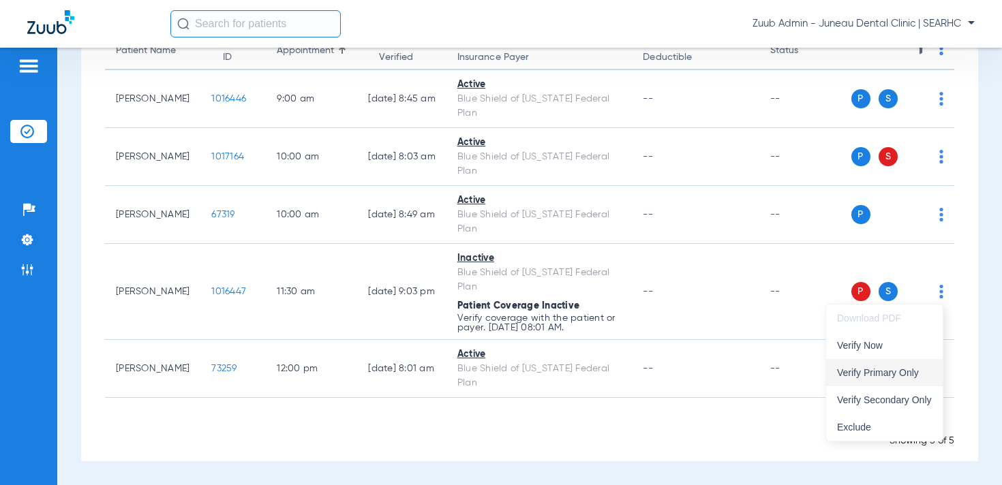
click at [892, 364] on button "Verify Primary Only" at bounding box center [884, 372] width 117 height 27
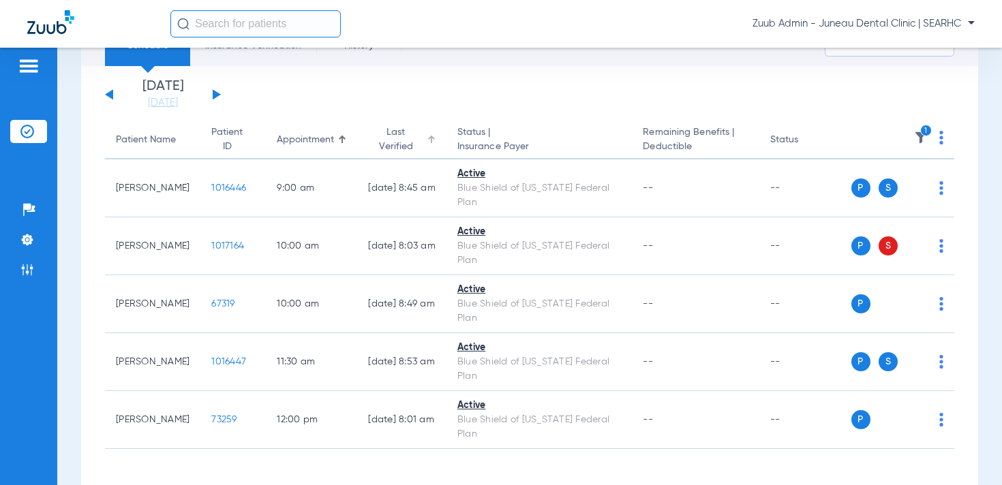
scroll to position [69, 0]
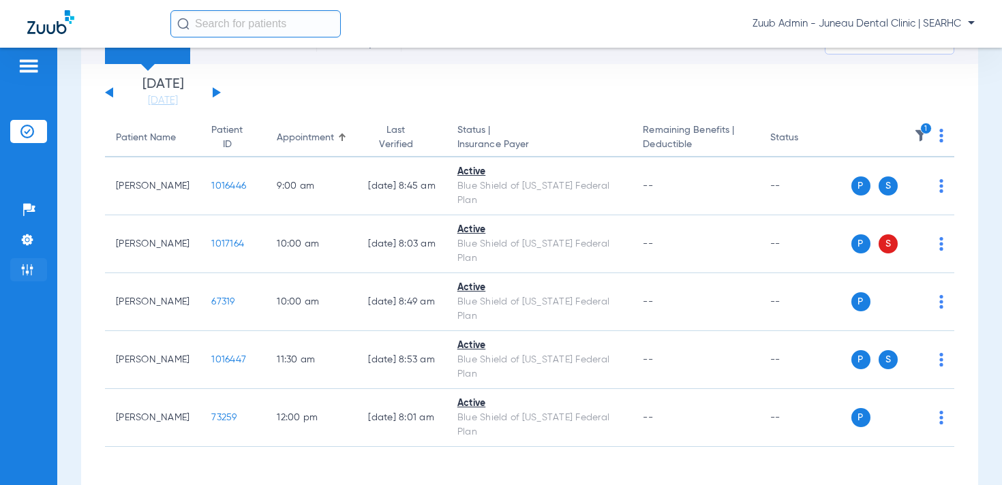
click at [31, 266] on img at bounding box center [27, 270] width 14 height 14
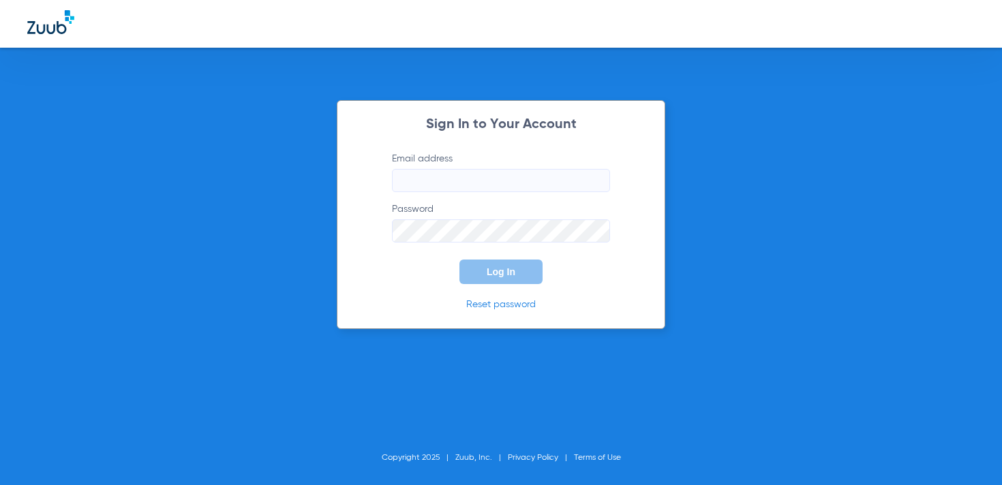
click at [791, 172] on div "Sign In to Your Account Email address Password Log In Reset password Copyright …" at bounding box center [501, 242] width 1002 height 485
click at [461, 176] on input "Email address" at bounding box center [501, 180] width 218 height 23
type input "[DOMAIN_NAME][EMAIL_ADDRESS][DOMAIN_NAME]"
click at [500, 274] on span "Log In" at bounding box center [500, 271] width 29 height 11
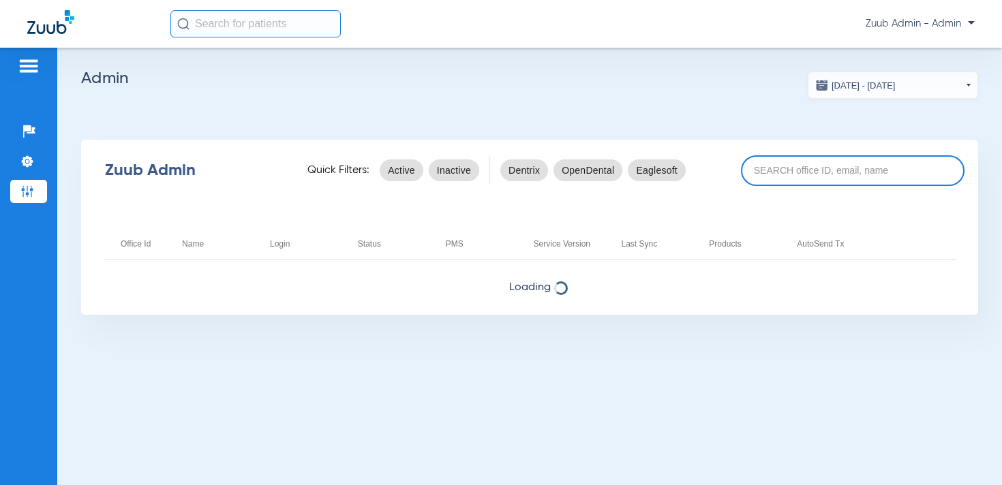
click at [838, 166] on input at bounding box center [852, 170] width 223 height 31
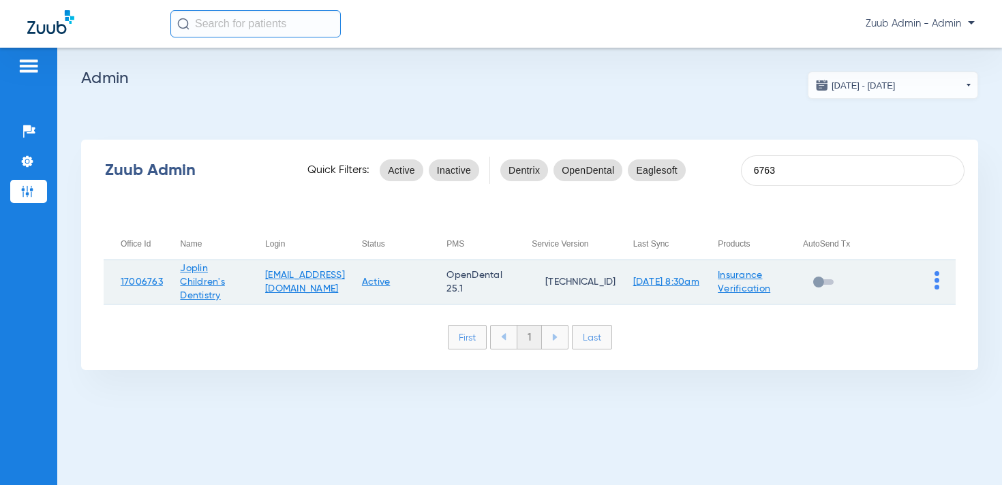
type input "6763"
click at [937, 280] on img at bounding box center [936, 280] width 5 height 18
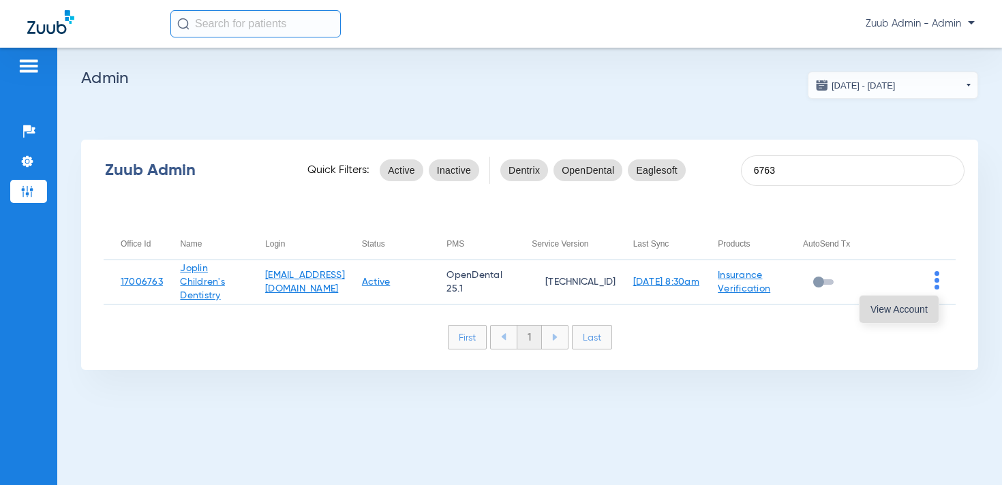
click at [917, 307] on span "View Account" at bounding box center [898, 310] width 57 height 10
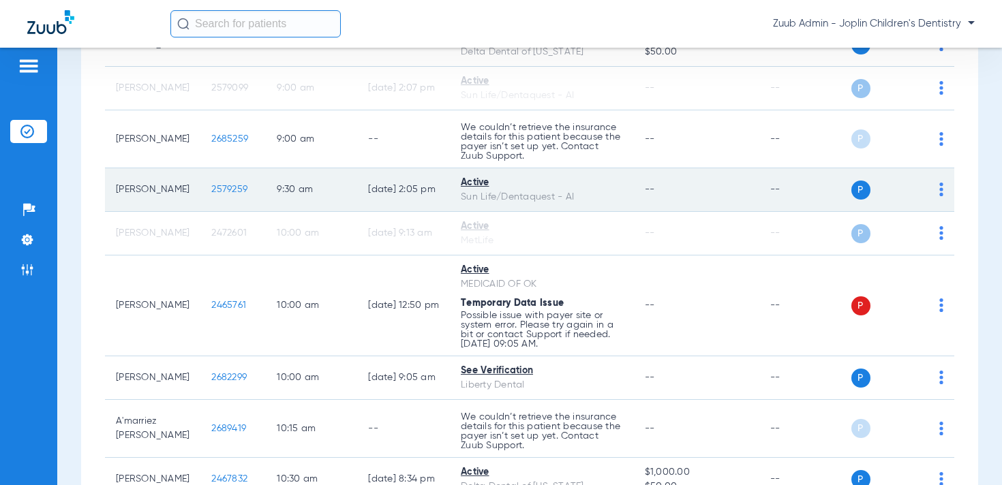
scroll to position [510, 0]
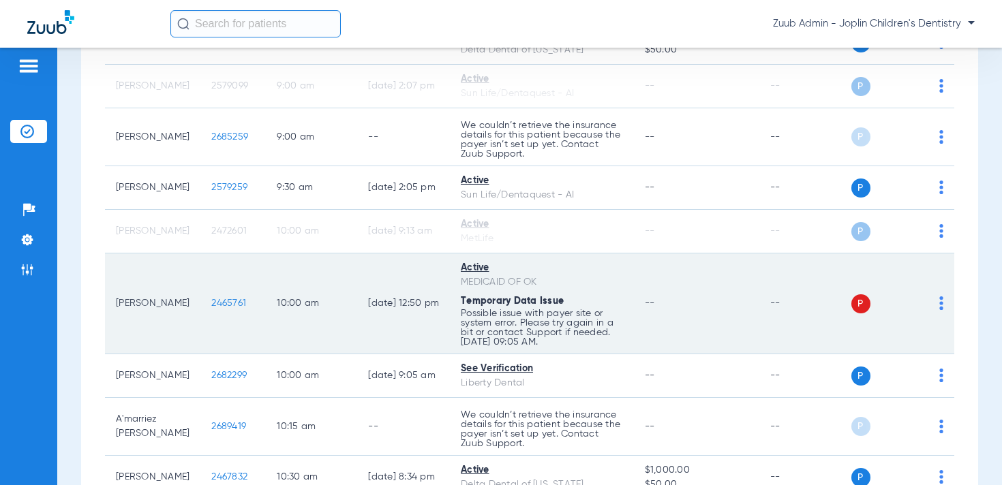
click at [942, 301] on img at bounding box center [941, 303] width 4 height 14
drag, startPoint x: 897, startPoint y: 354, endPoint x: 797, endPoint y: 290, distance: 118.3
click at [897, 354] on span "Verify Now" at bounding box center [899, 357] width 64 height 10
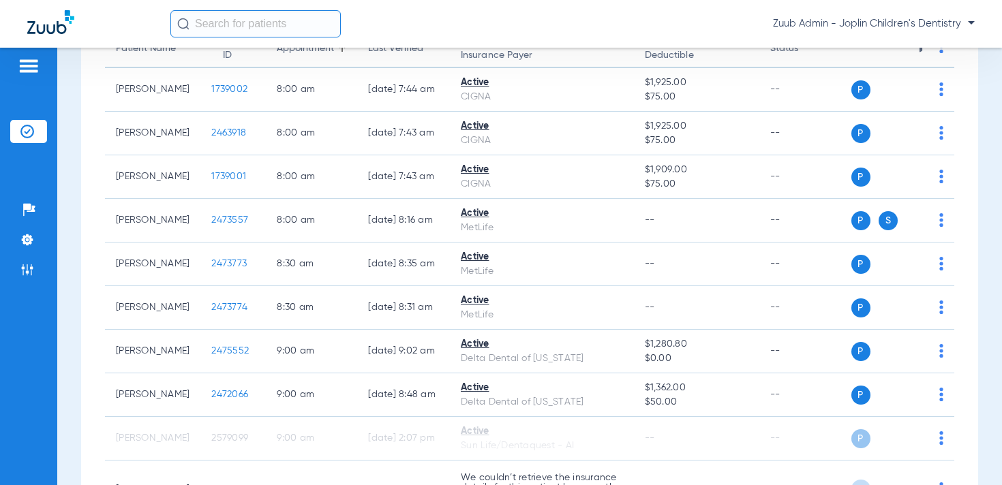
scroll to position [0, 0]
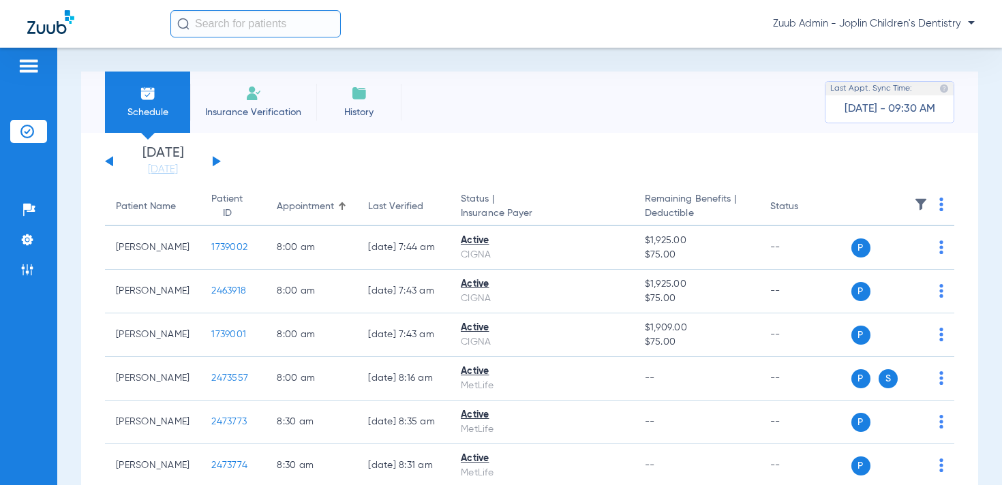
click at [919, 200] on img at bounding box center [921, 205] width 14 height 14
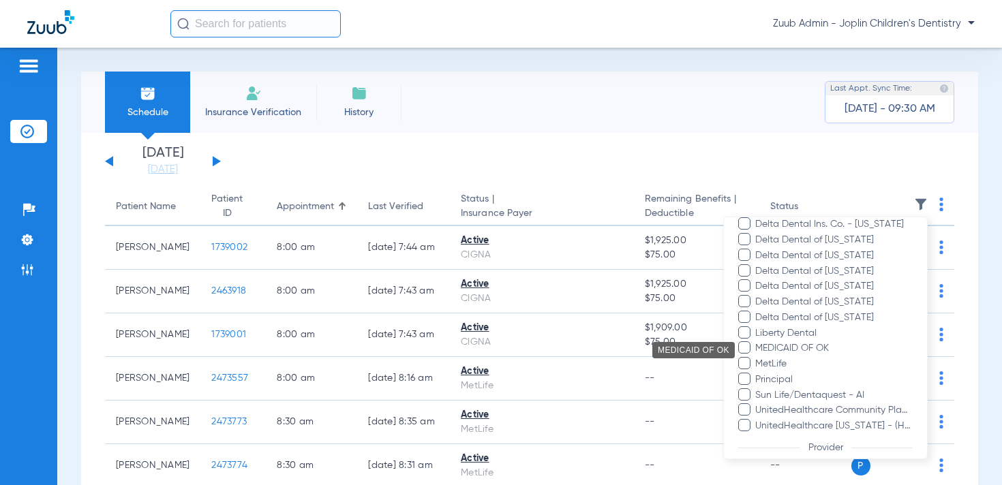
click at [833, 347] on span "MEDICAID OF OK" at bounding box center [833, 348] width 158 height 14
click at [757, 358] on input "MEDICAID OF OK" at bounding box center [757, 358] width 0 height 0
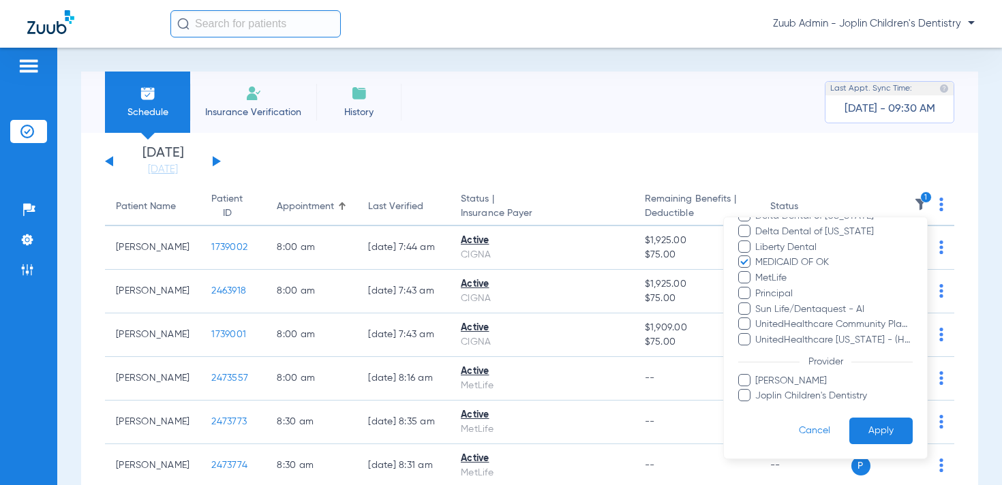
click at [898, 437] on button "Apply" at bounding box center [880, 431] width 63 height 27
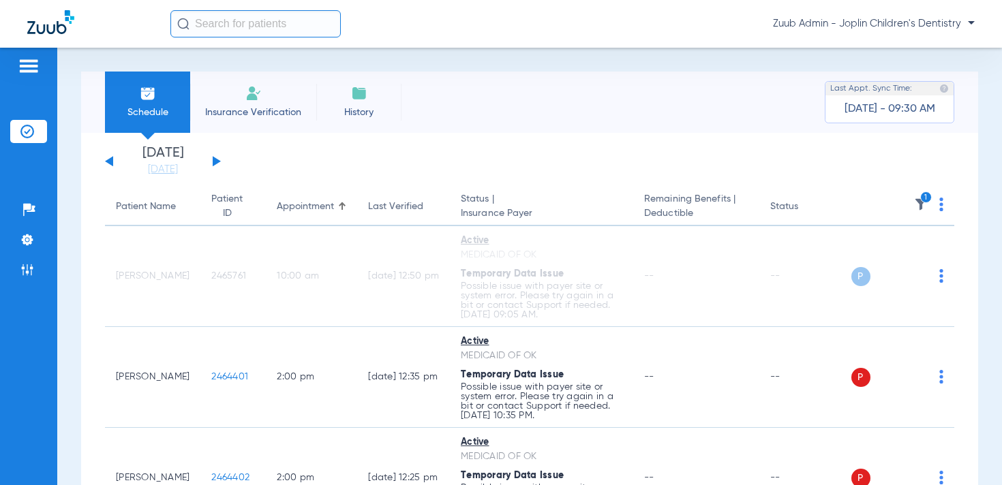
click at [942, 203] on img at bounding box center [941, 205] width 4 height 14
click at [856, 263] on span "Verify All" at bounding box center [891, 258] width 82 height 10
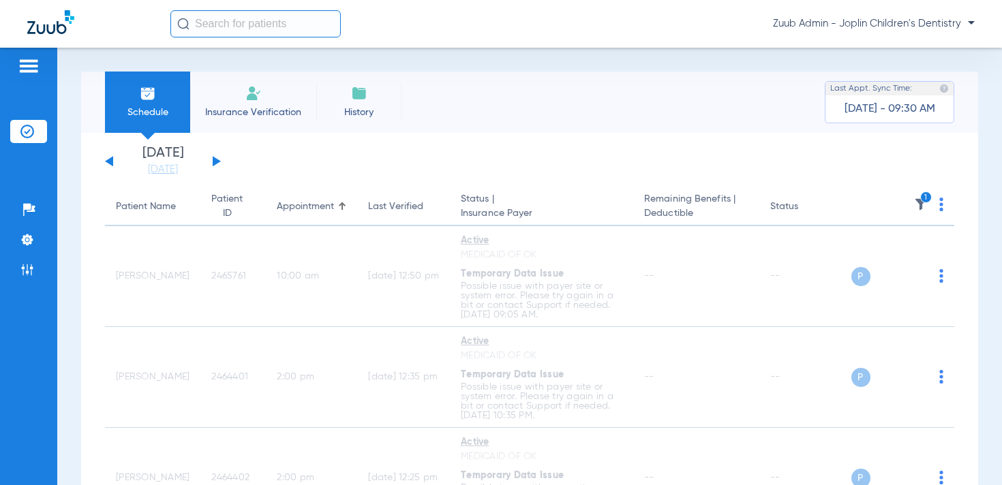
drag, startPoint x: 216, startPoint y: 162, endPoint x: 265, endPoint y: 160, distance: 49.1
click at [218, 162] on button at bounding box center [217, 161] width 8 height 10
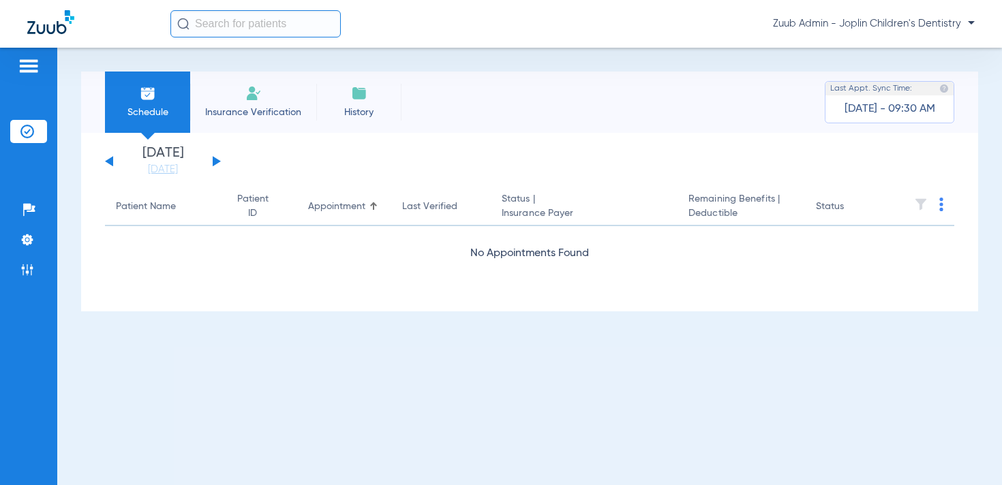
click at [922, 204] on img at bounding box center [921, 205] width 14 height 14
click at [214, 161] on button at bounding box center [217, 161] width 8 height 10
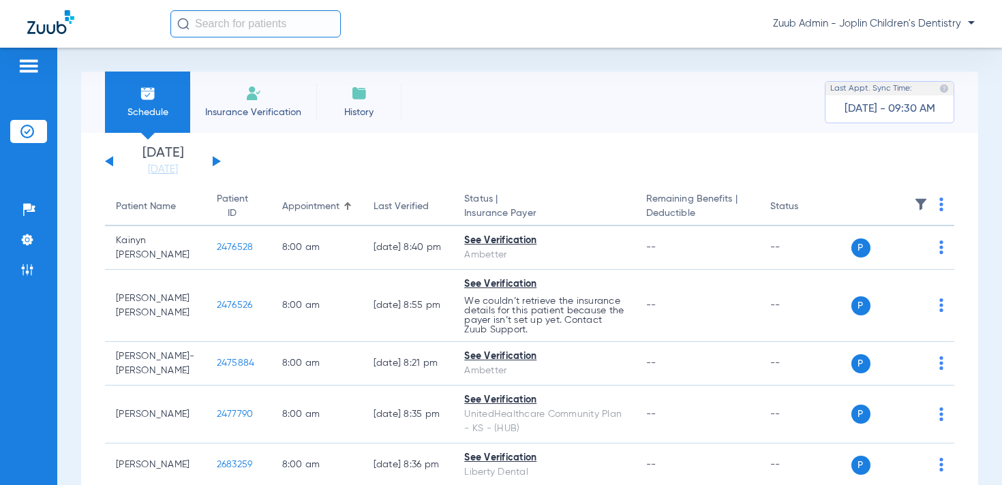
click at [920, 200] on img at bounding box center [921, 205] width 14 height 14
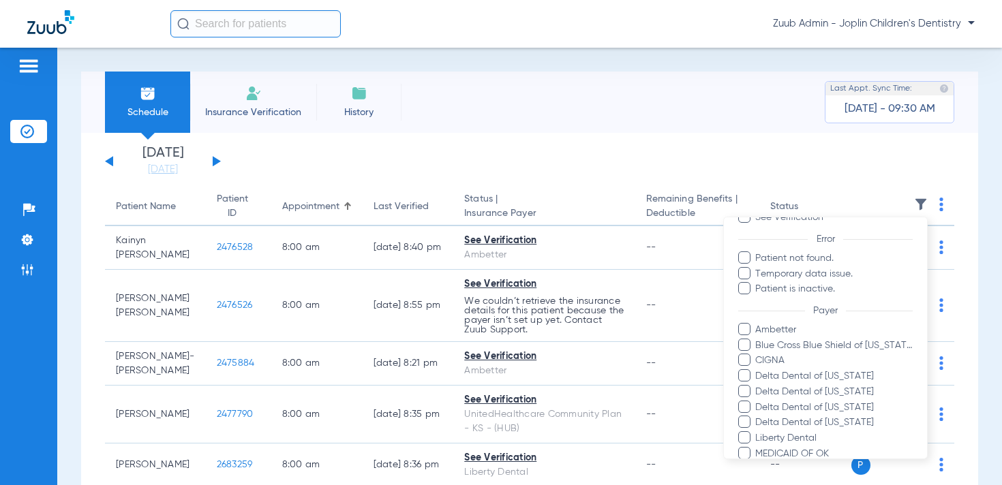
scroll to position [117, 0]
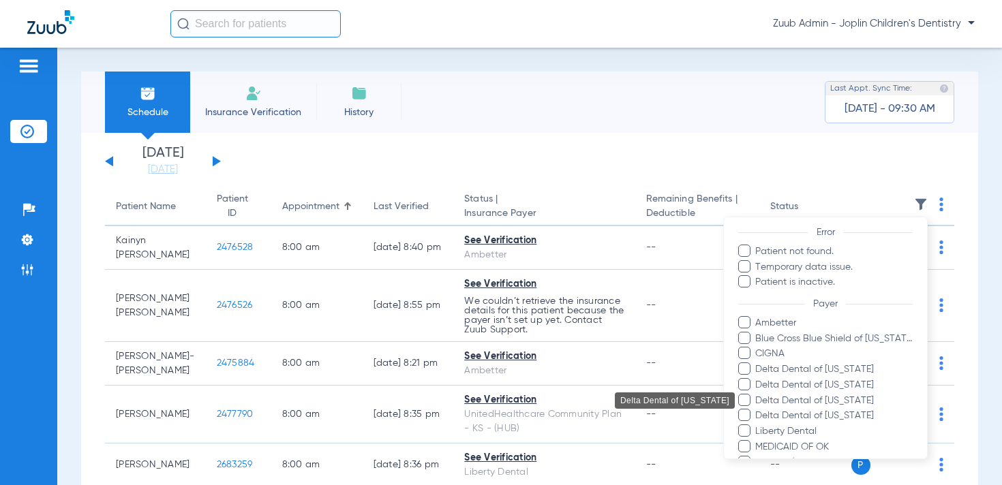
click at [846, 397] on span "Delta Dental of [US_STATE]" at bounding box center [833, 400] width 158 height 14
click at [757, 409] on input "Delta Dental of [US_STATE]" at bounding box center [757, 409] width 0 height 0
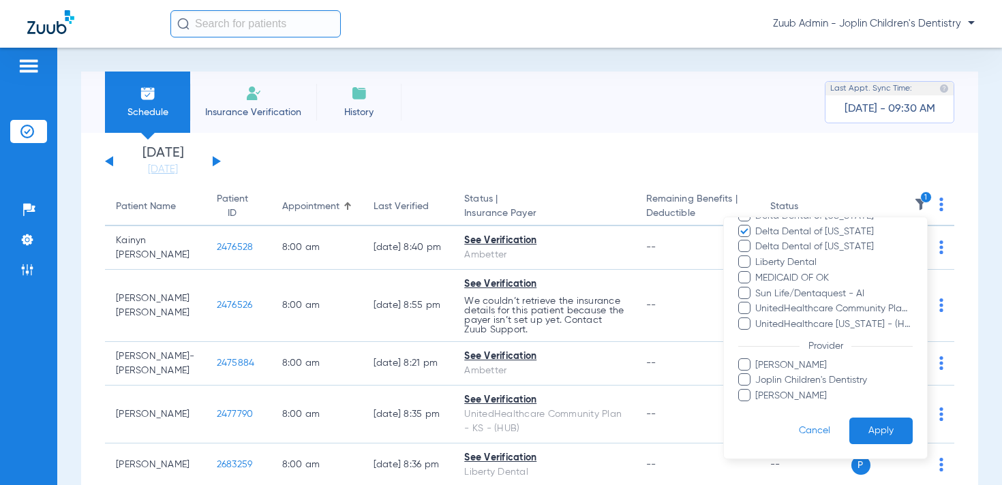
click at [874, 425] on button "Apply" at bounding box center [880, 431] width 63 height 27
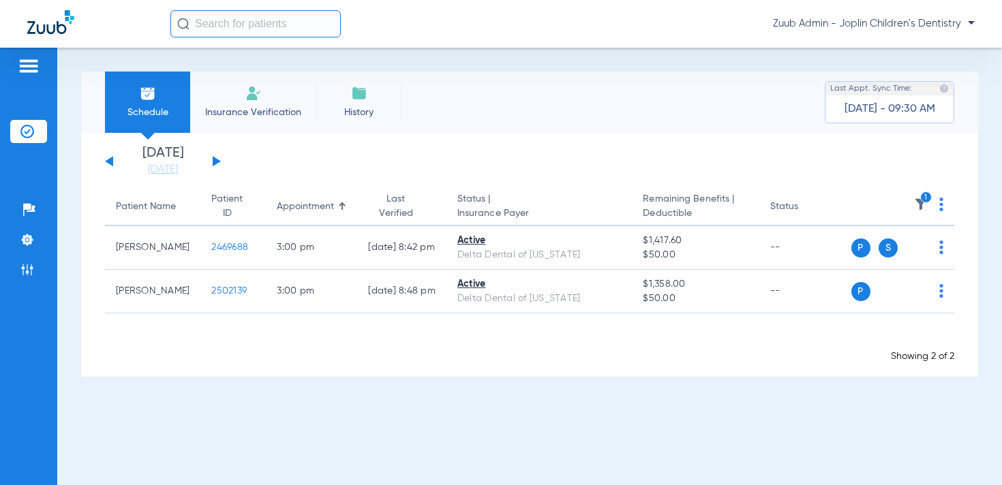
click at [923, 198] on icon "1" at bounding box center [926, 197] width 12 height 12
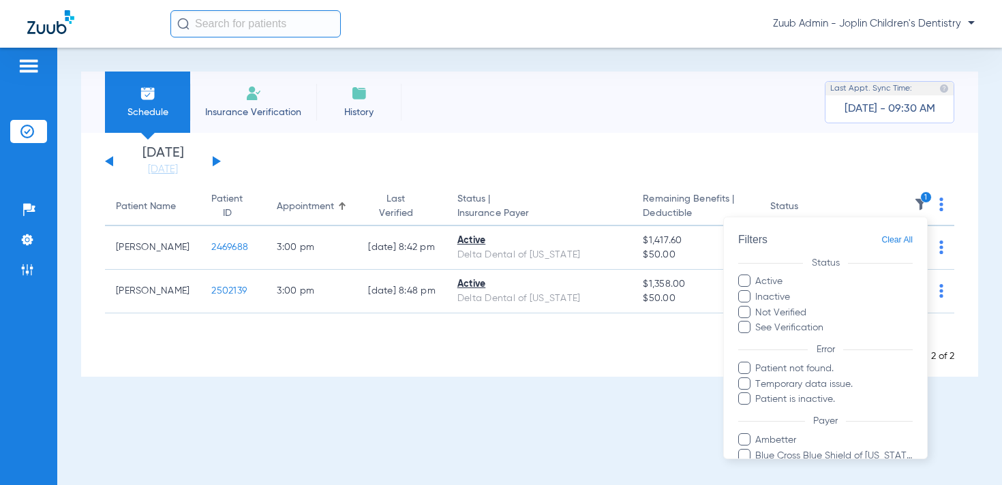
click at [907, 237] on span "Clear All" at bounding box center [896, 240] width 31 height 17
click at [780, 385] on span "Temporary data issue." at bounding box center [833, 384] width 158 height 14
click at [757, 393] on input "Temporary data issue." at bounding box center [757, 393] width 0 height 0
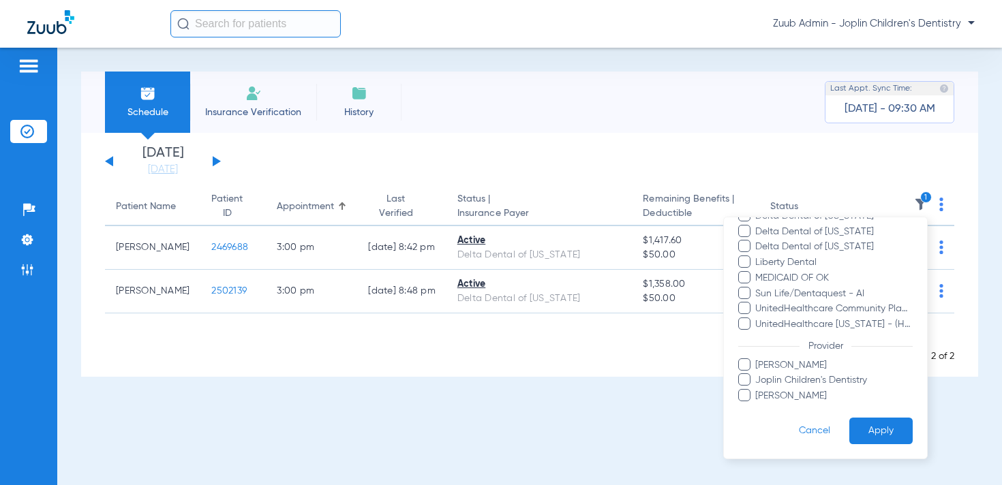
click at [861, 422] on button "Apply" at bounding box center [880, 431] width 63 height 27
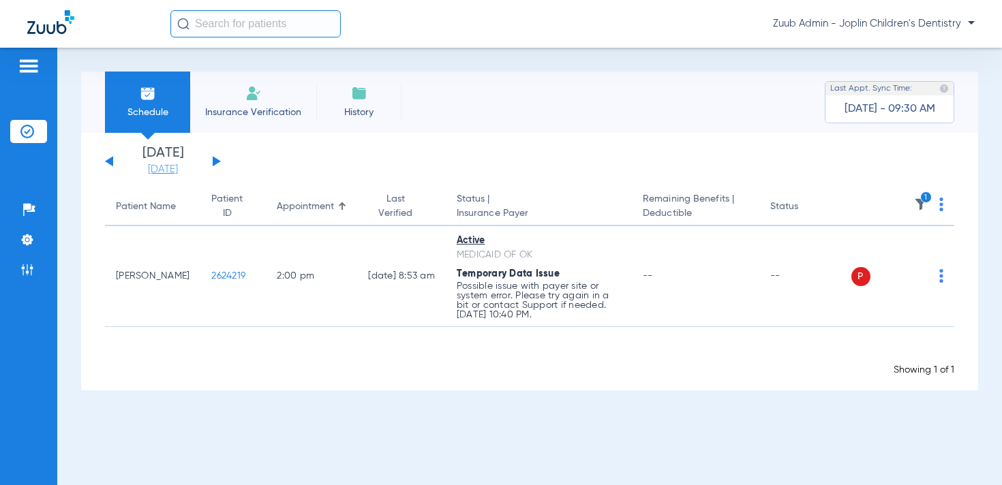
click at [141, 168] on link "[DATE]" at bounding box center [163, 170] width 82 height 14
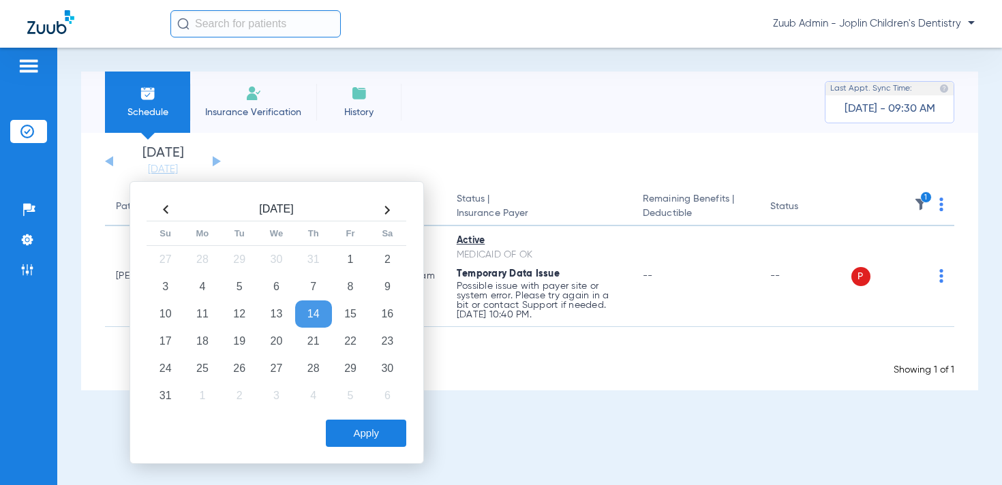
click at [350, 429] on button "Apply" at bounding box center [366, 433] width 80 height 27
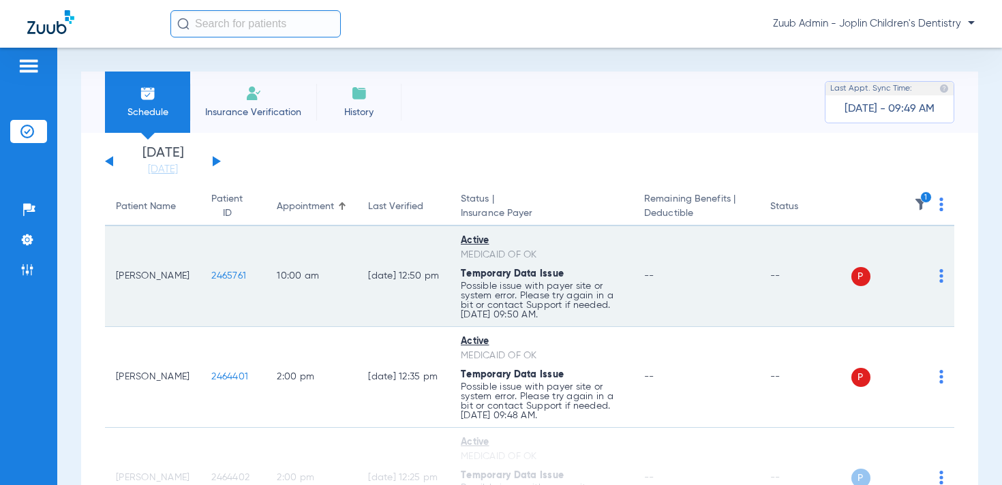
click at [211, 275] on span "2465761" at bounding box center [228, 276] width 35 height 10
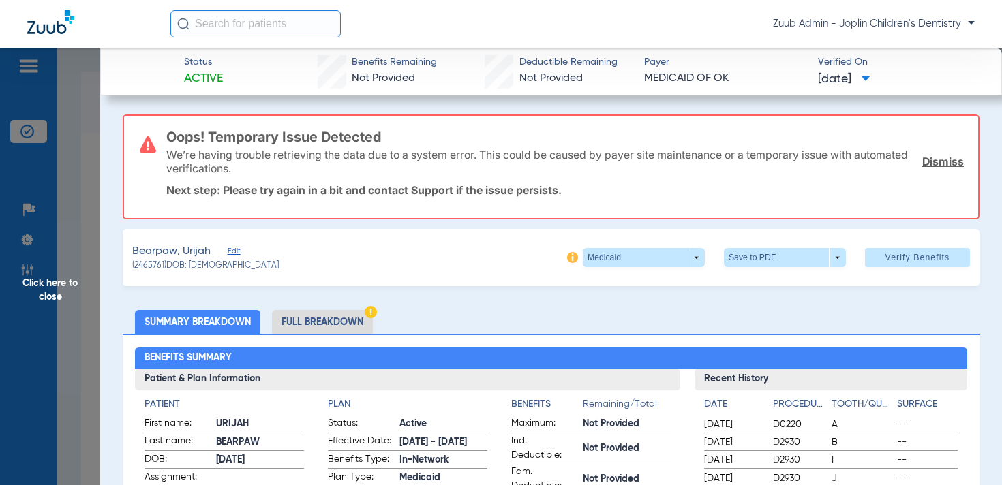
click at [226, 139] on h3 "Oops! Temporary Issue Detected" at bounding box center [564, 137] width 797 height 14
click at [234, 250] on span "Edit" at bounding box center [234, 253] width 12 height 13
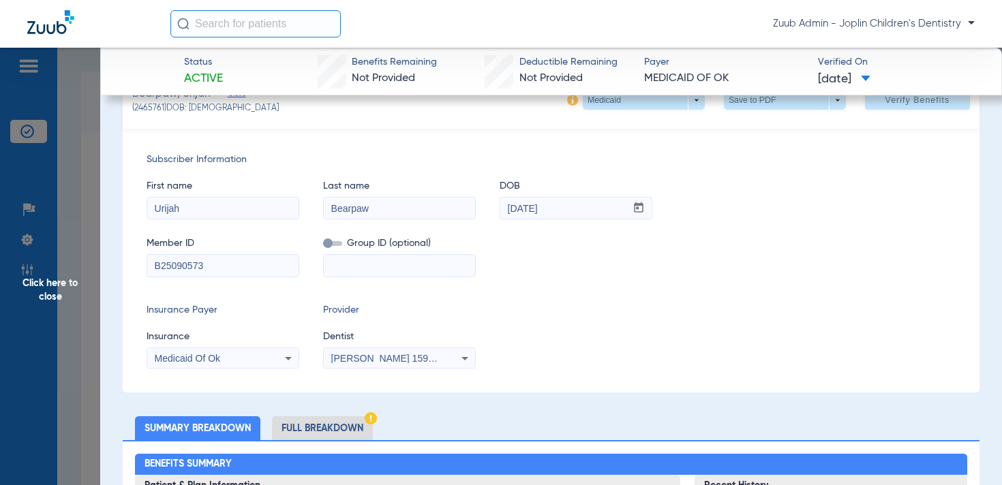
scroll to position [158, 0]
click at [268, 268] on input "B25090573" at bounding box center [222, 265] width 151 height 22
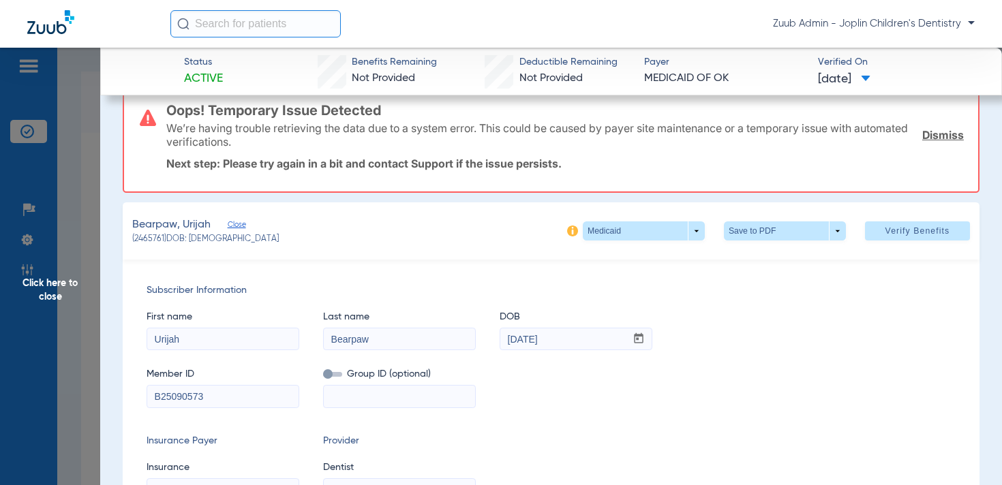
scroll to position [0, 0]
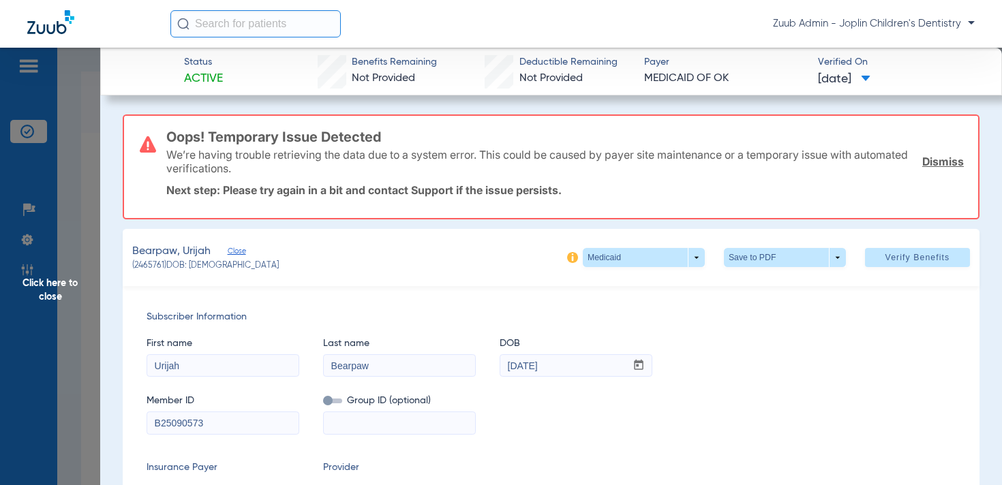
click at [163, 268] on span "(2465761) DOB: [DEMOGRAPHIC_DATA]" at bounding box center [205, 266] width 146 height 12
drag, startPoint x: 164, startPoint y: 267, endPoint x: 135, endPoint y: 270, distance: 29.4
click at [135, 270] on span "(2465761) DOB: [DEMOGRAPHIC_DATA]" at bounding box center [205, 266] width 146 height 12
copy span "2465761"
click at [67, 288] on span "Click here to close" at bounding box center [50, 290] width 100 height 485
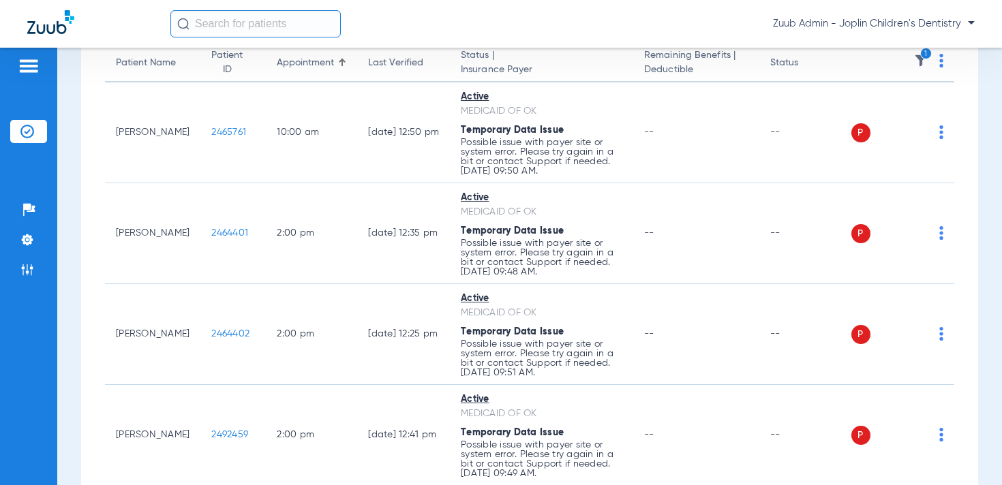
scroll to position [143, 0]
drag, startPoint x: 31, startPoint y: 272, endPoint x: 12, endPoint y: 283, distance: 21.4
click at [31, 272] on img at bounding box center [27, 270] width 14 height 14
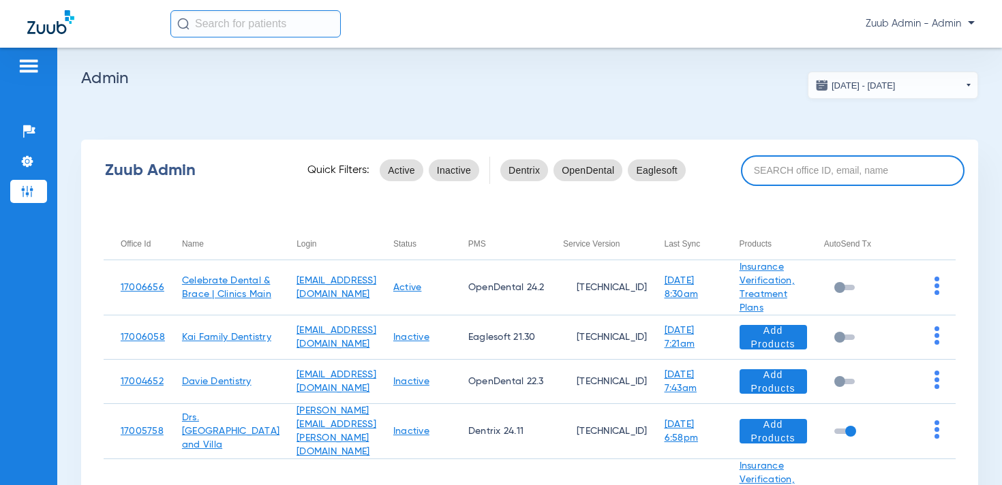
click at [803, 169] on input at bounding box center [852, 170] width 223 height 31
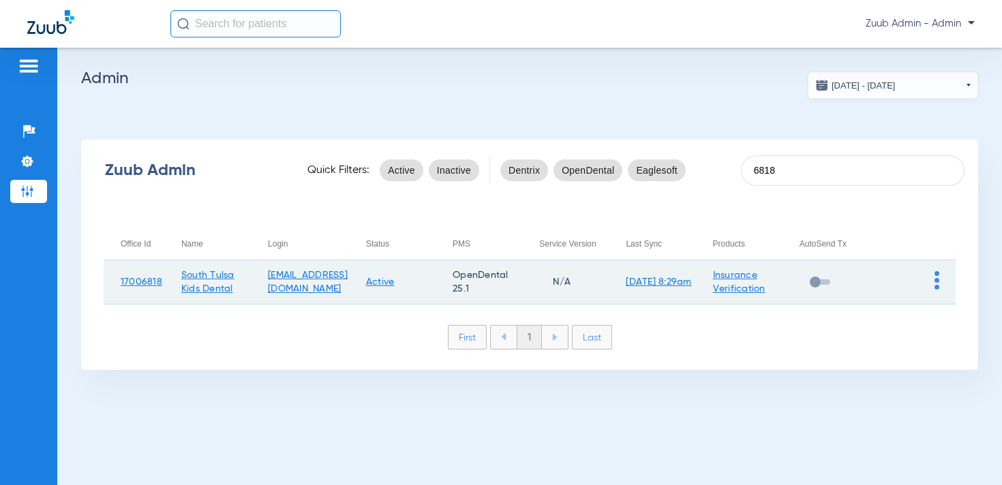
type input "6818"
click at [936, 281] on img at bounding box center [936, 280] width 5 height 18
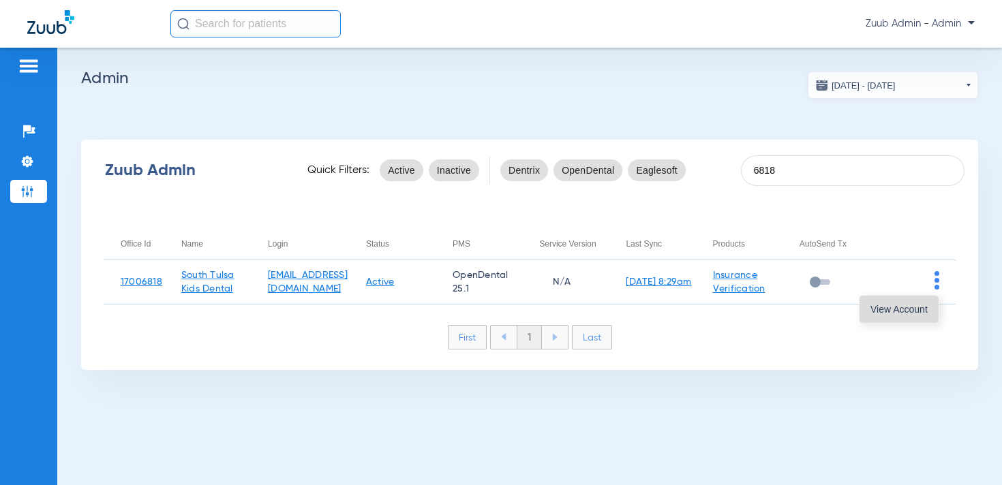
click at [910, 301] on button "View Account" at bounding box center [898, 309] width 79 height 27
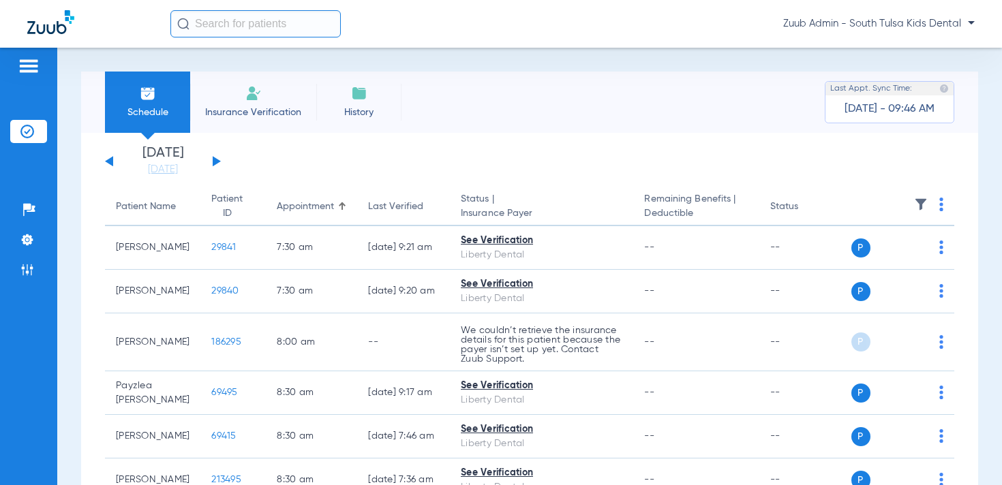
click at [919, 204] on img at bounding box center [921, 205] width 14 height 14
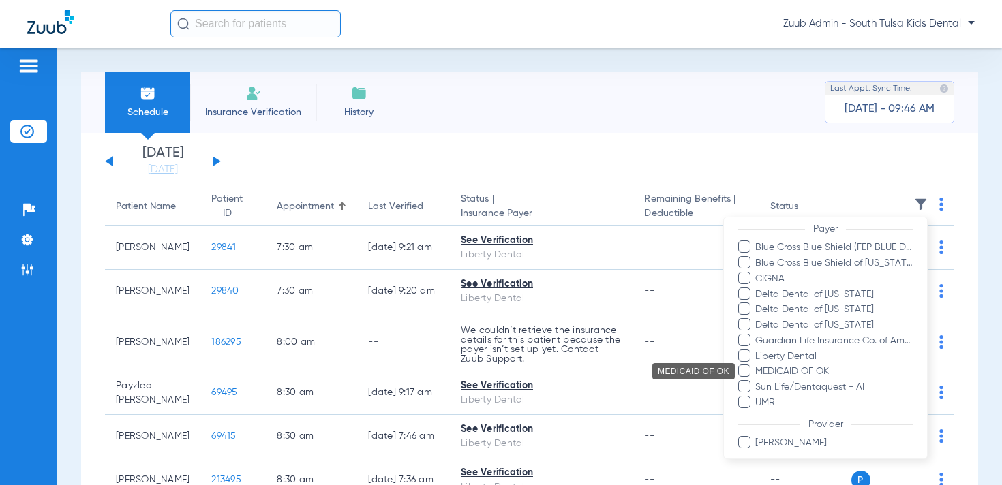
click at [804, 367] on span "MEDICAID OF OK" at bounding box center [833, 372] width 158 height 14
click at [757, 381] on input "MEDICAID OF OK" at bounding box center [757, 381] width 0 height 0
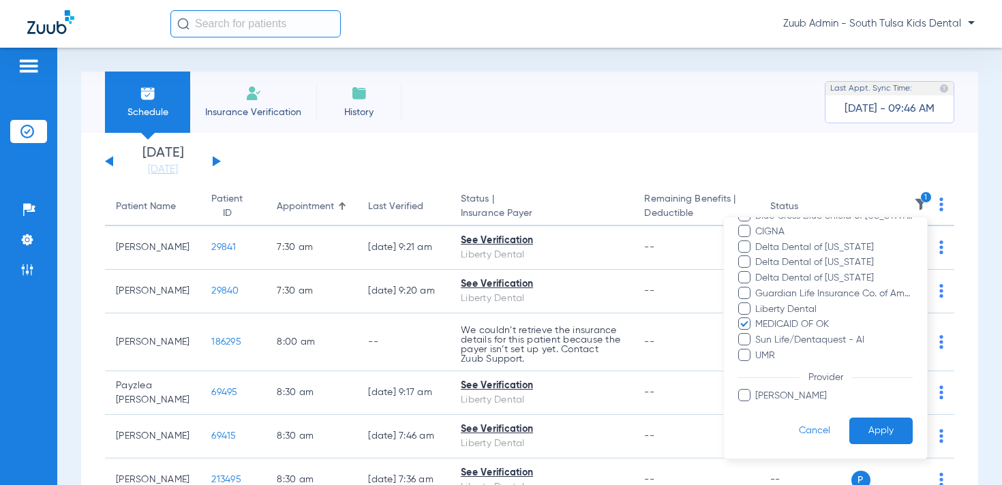
click at [894, 429] on button "Apply" at bounding box center [880, 431] width 63 height 27
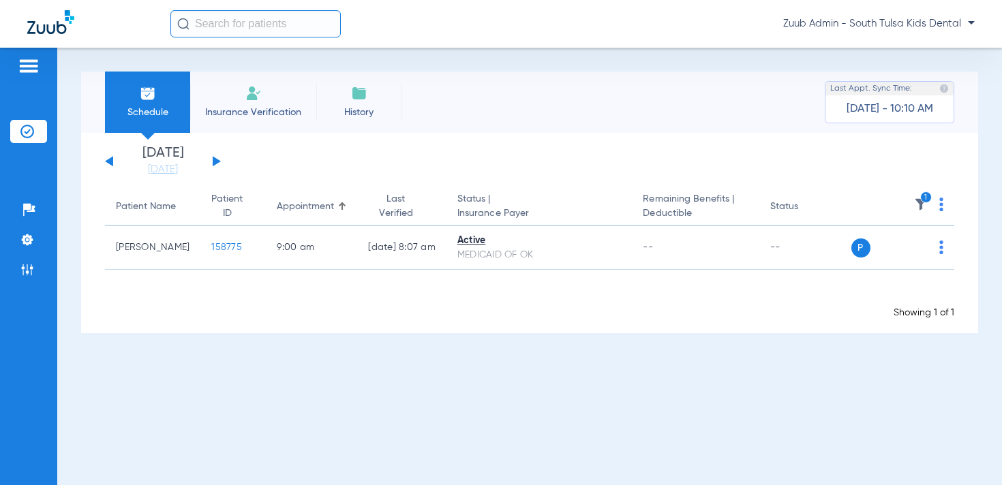
click at [20, 273] on img at bounding box center [27, 270] width 14 height 14
